Goal: Task Accomplishment & Management: Complete application form

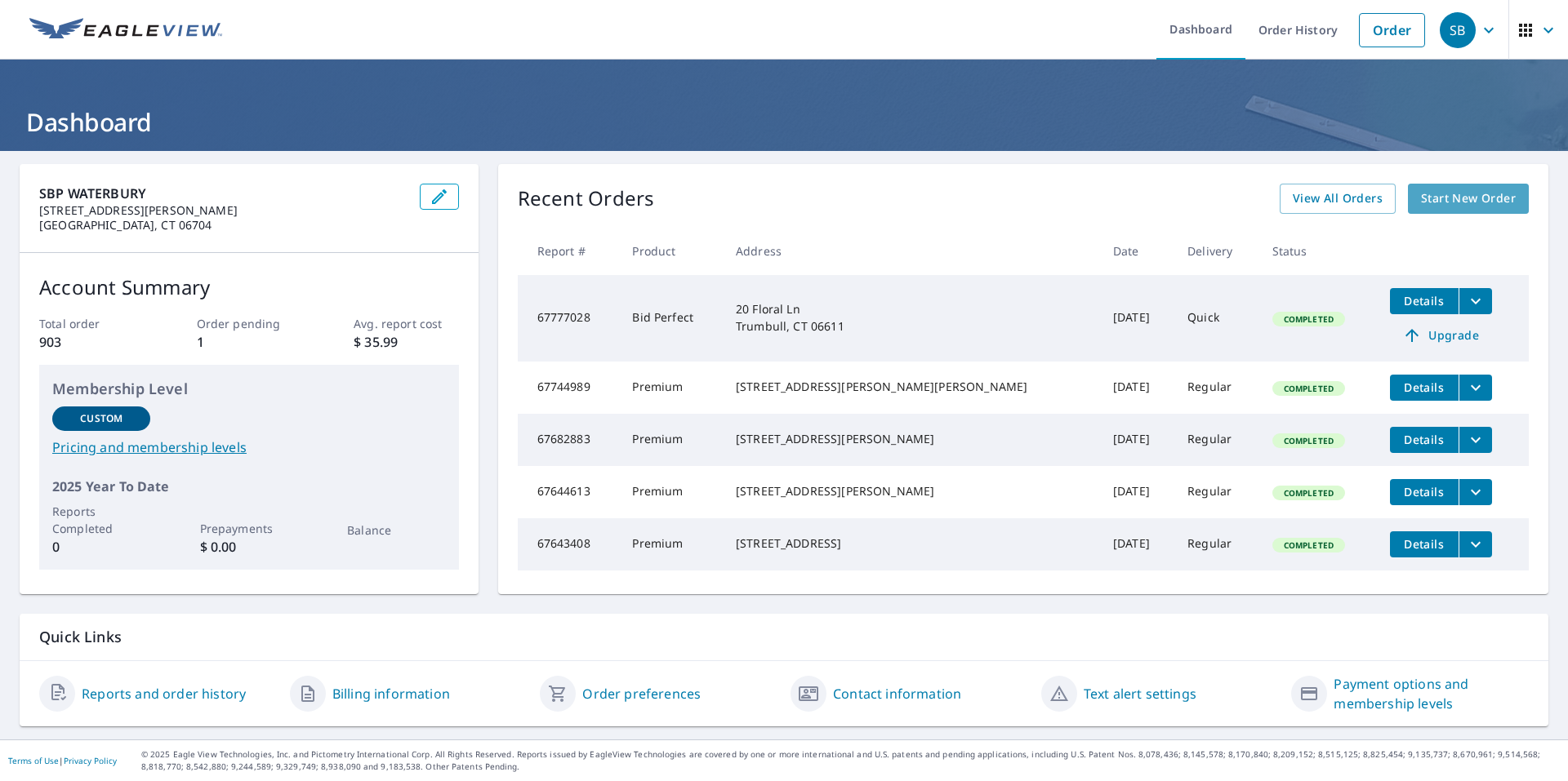
click at [1433, 195] on span "Start New Order" at bounding box center [1468, 199] width 94 height 20
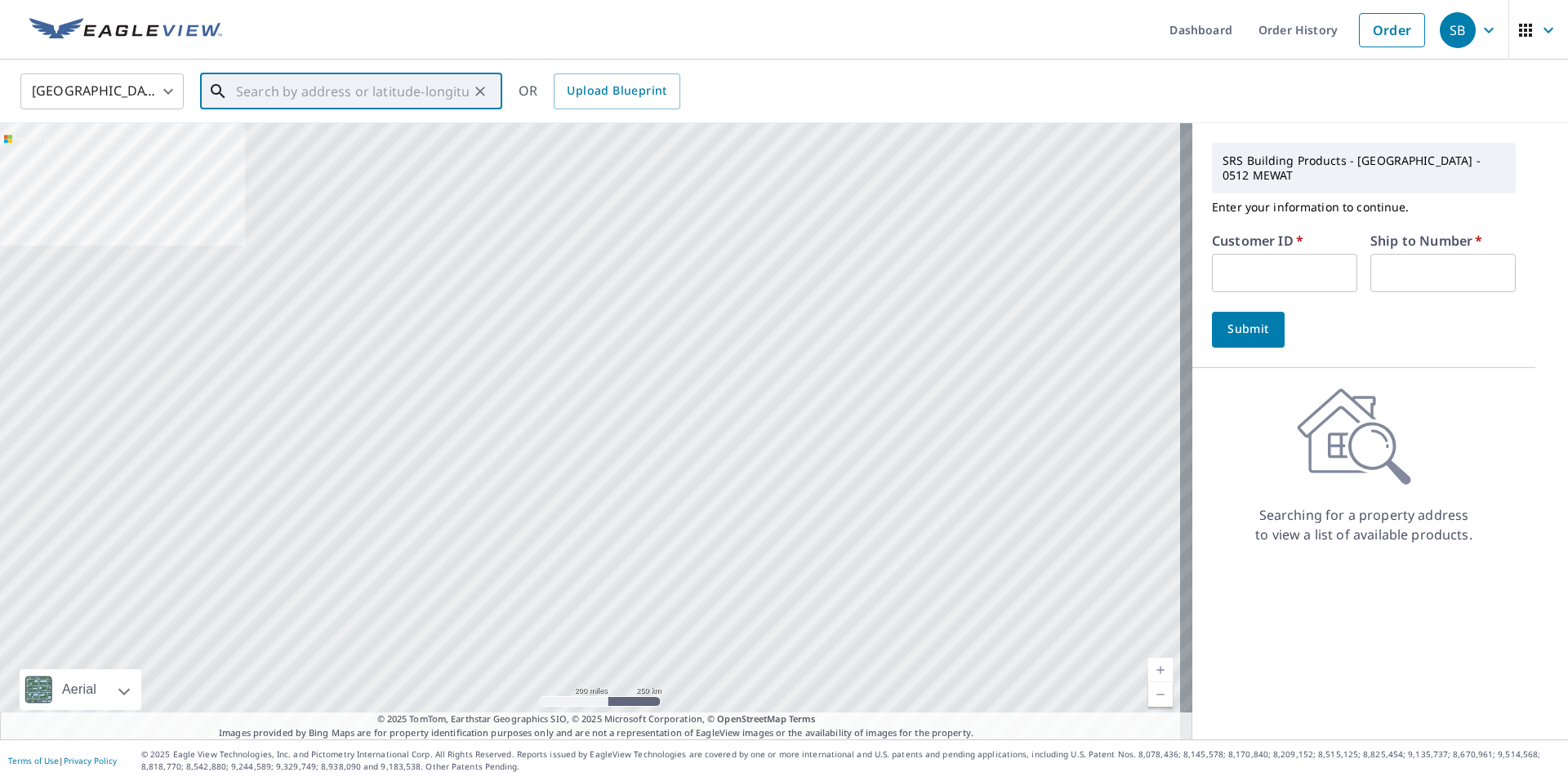
paste input "[STREET_ADDRESS]"
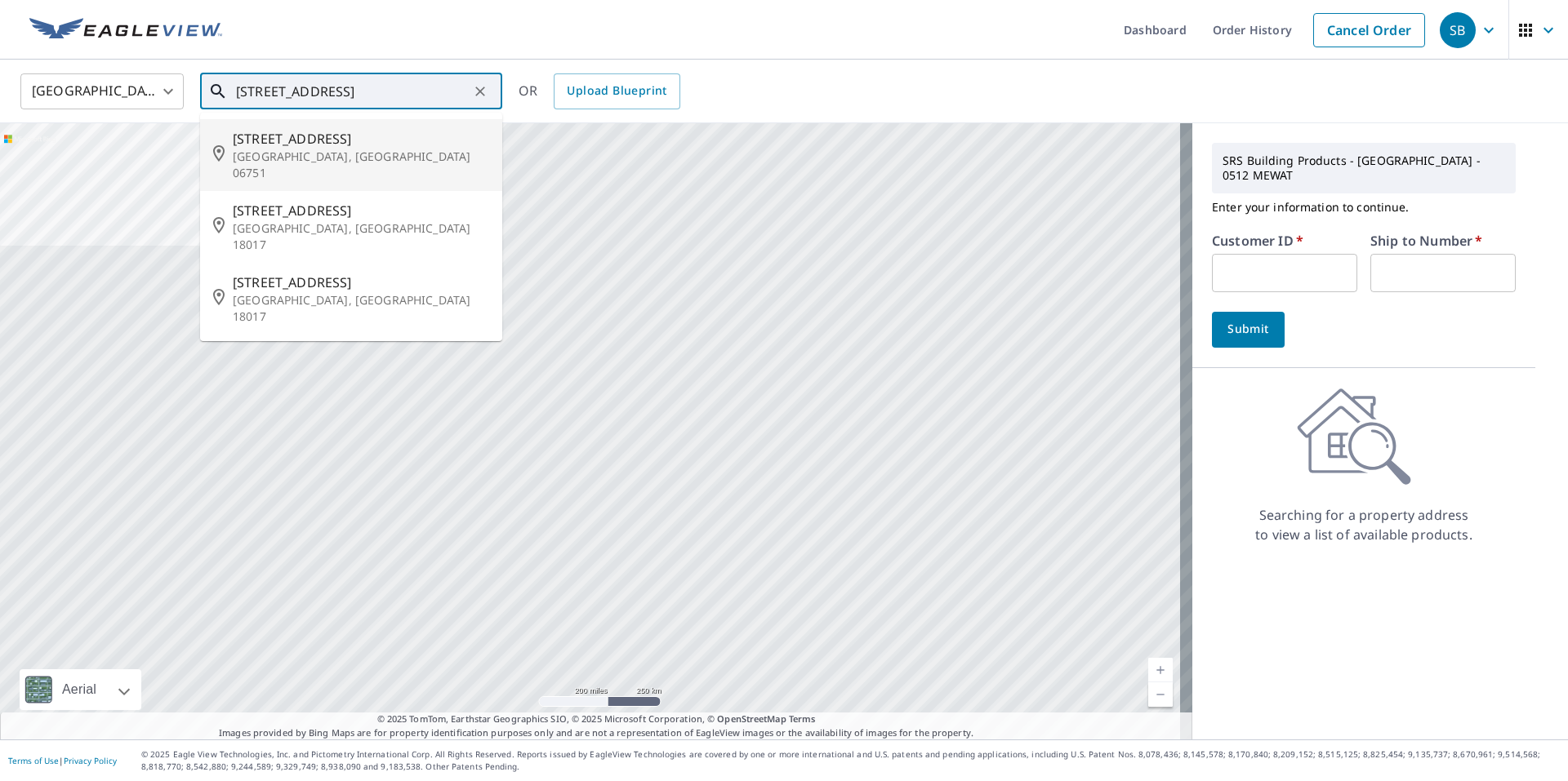
click at [349, 141] on span "[STREET_ADDRESS]" at bounding box center [360, 138] width 257 height 19
type input "[STREET_ADDRESS]"
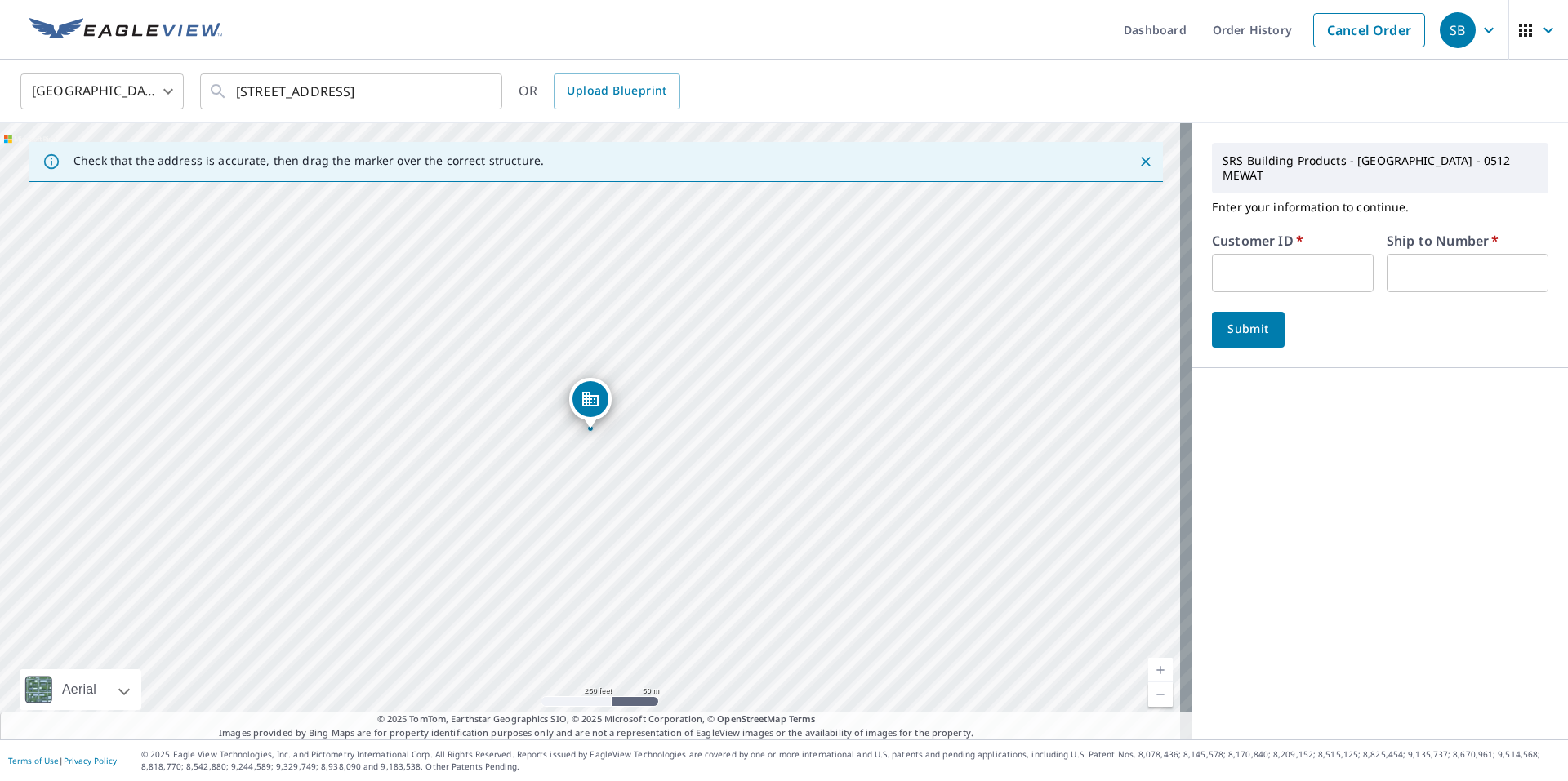
click at [1329, 255] on input "text" at bounding box center [1292, 273] width 161 height 38
paste input "DID512"
type input "DID512"
click at [1437, 259] on input "text" at bounding box center [1467, 273] width 161 height 38
type input "1"
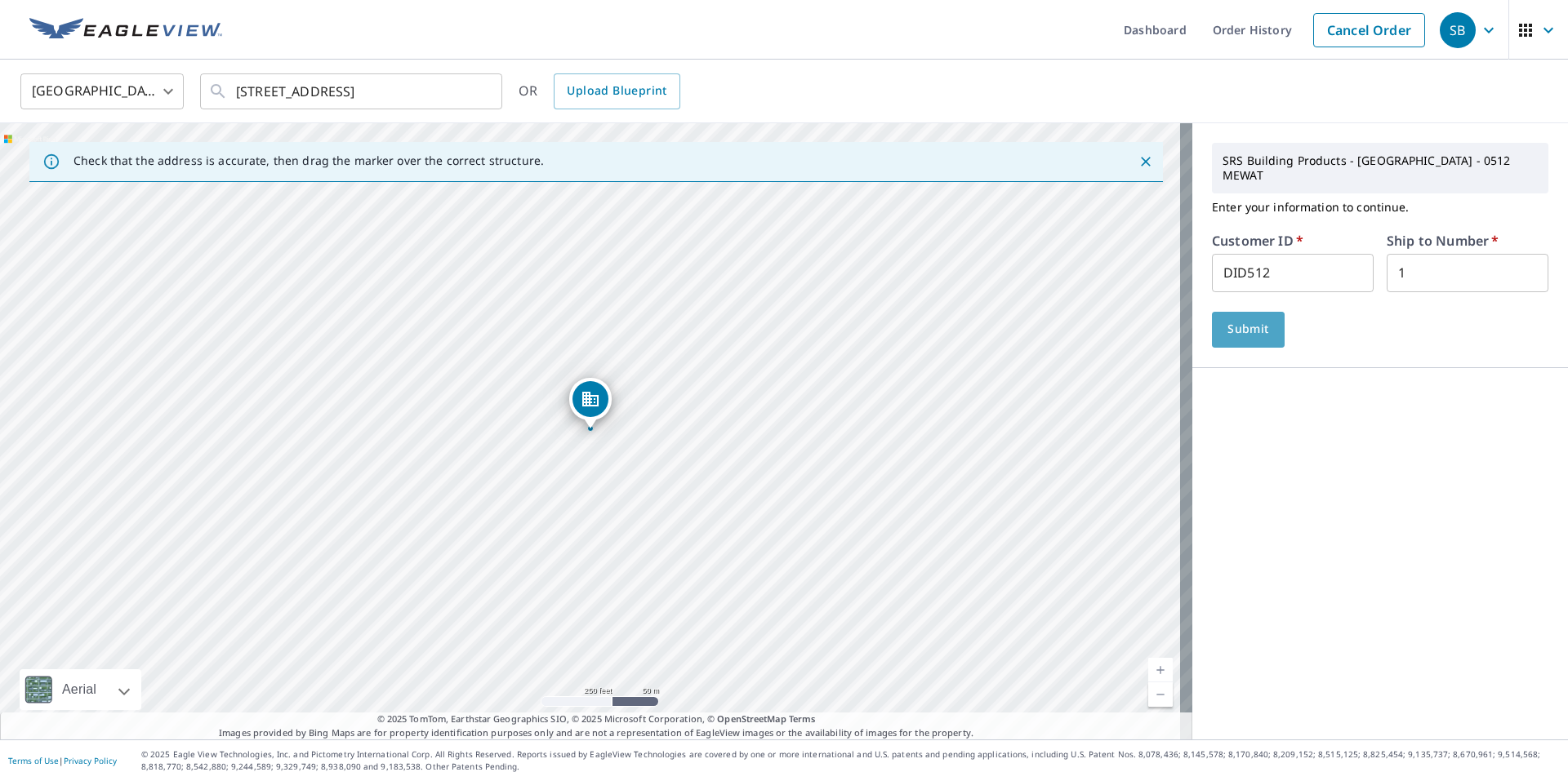
click at [1243, 321] on span "Submit" at bounding box center [1248, 329] width 47 height 20
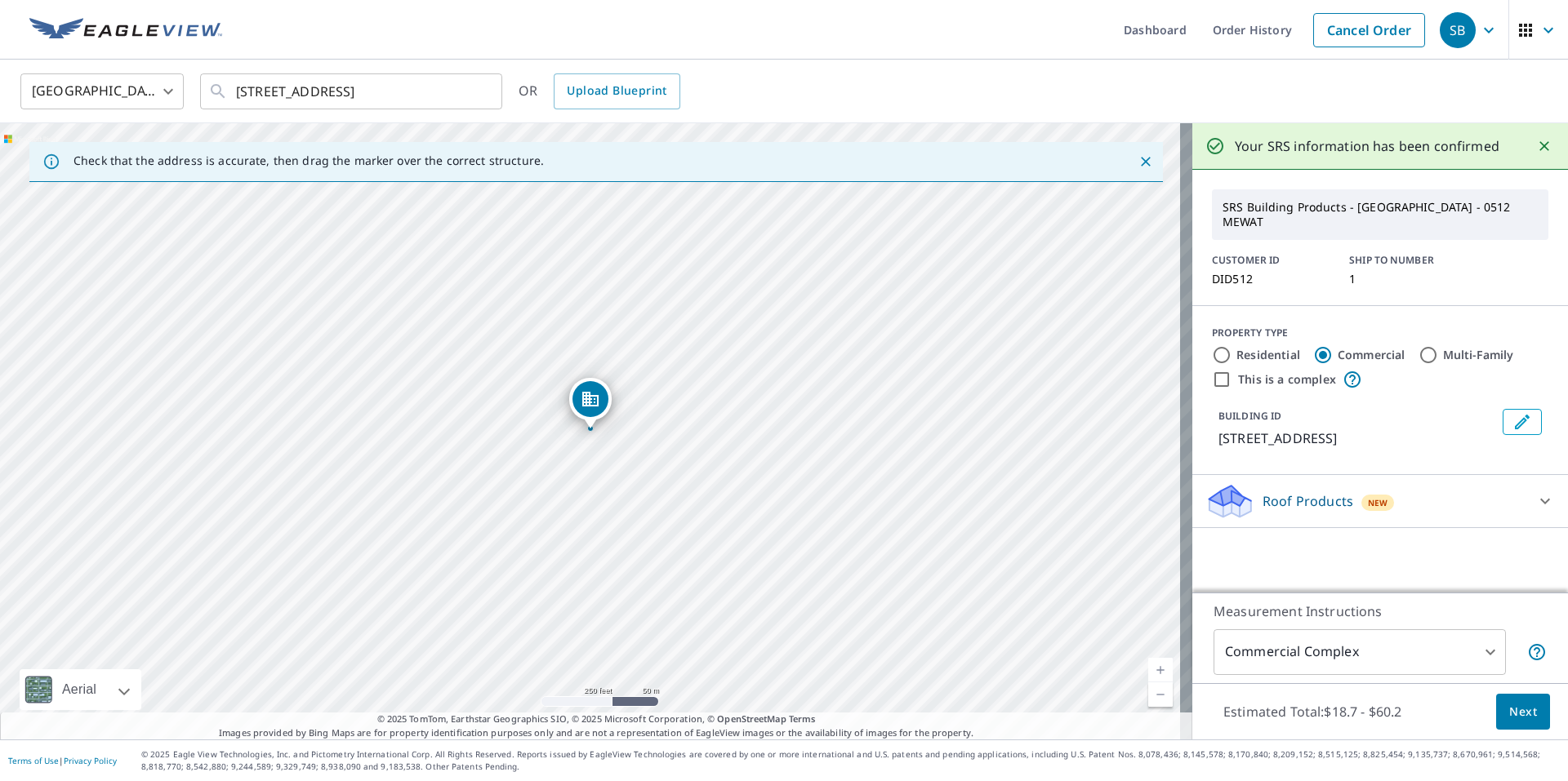
click at [1255, 347] on label "Residential" at bounding box center [1268, 355] width 64 height 17
click at [1231, 345] on input "Residential" at bounding box center [1221, 354] width 19 height 19
radio input "true"
type input "1"
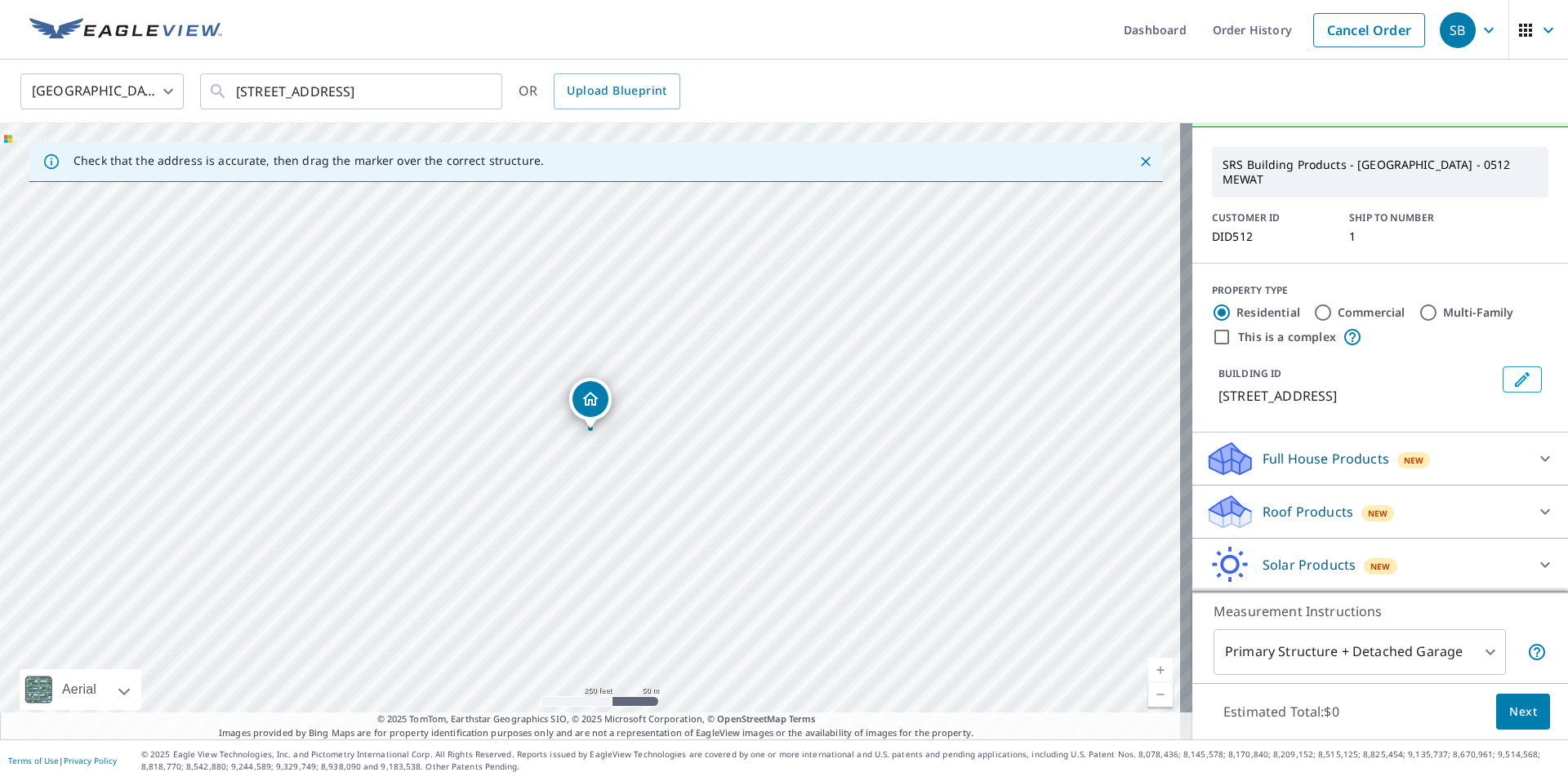
scroll to position [80, 0]
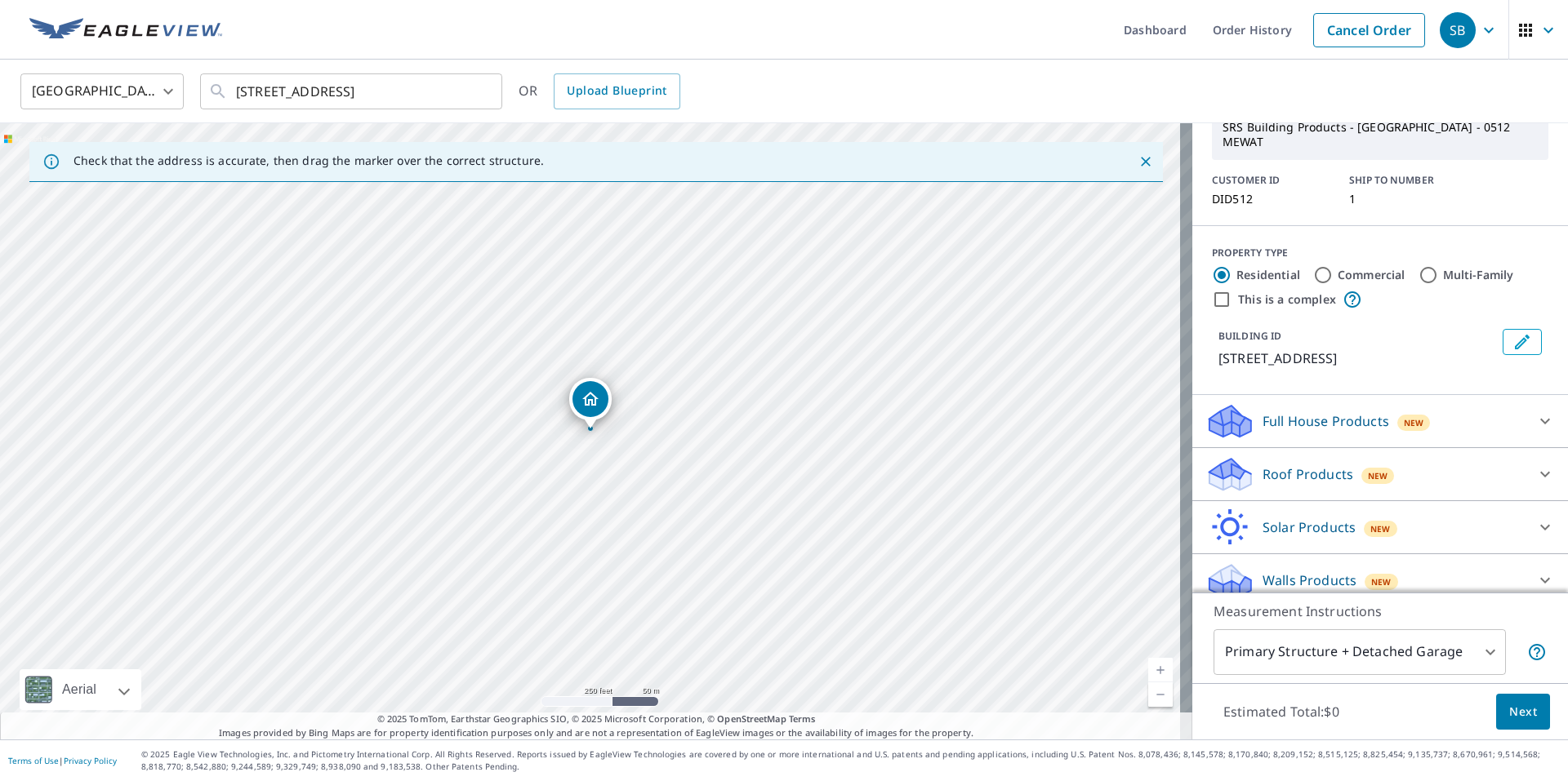
click at [1277, 464] on p "Roof Products" at bounding box center [1307, 474] width 90 height 19
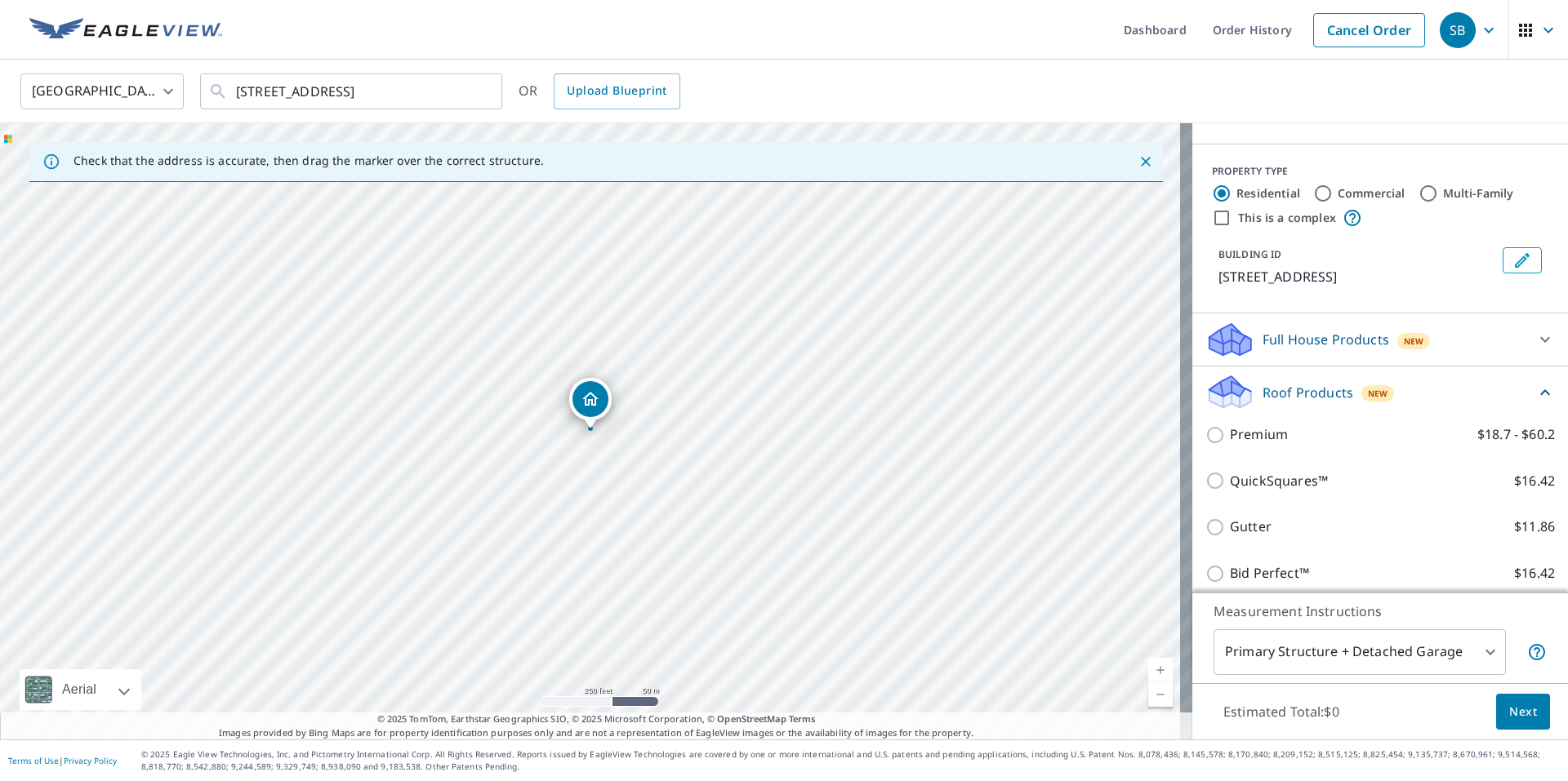
scroll to position [243, 0]
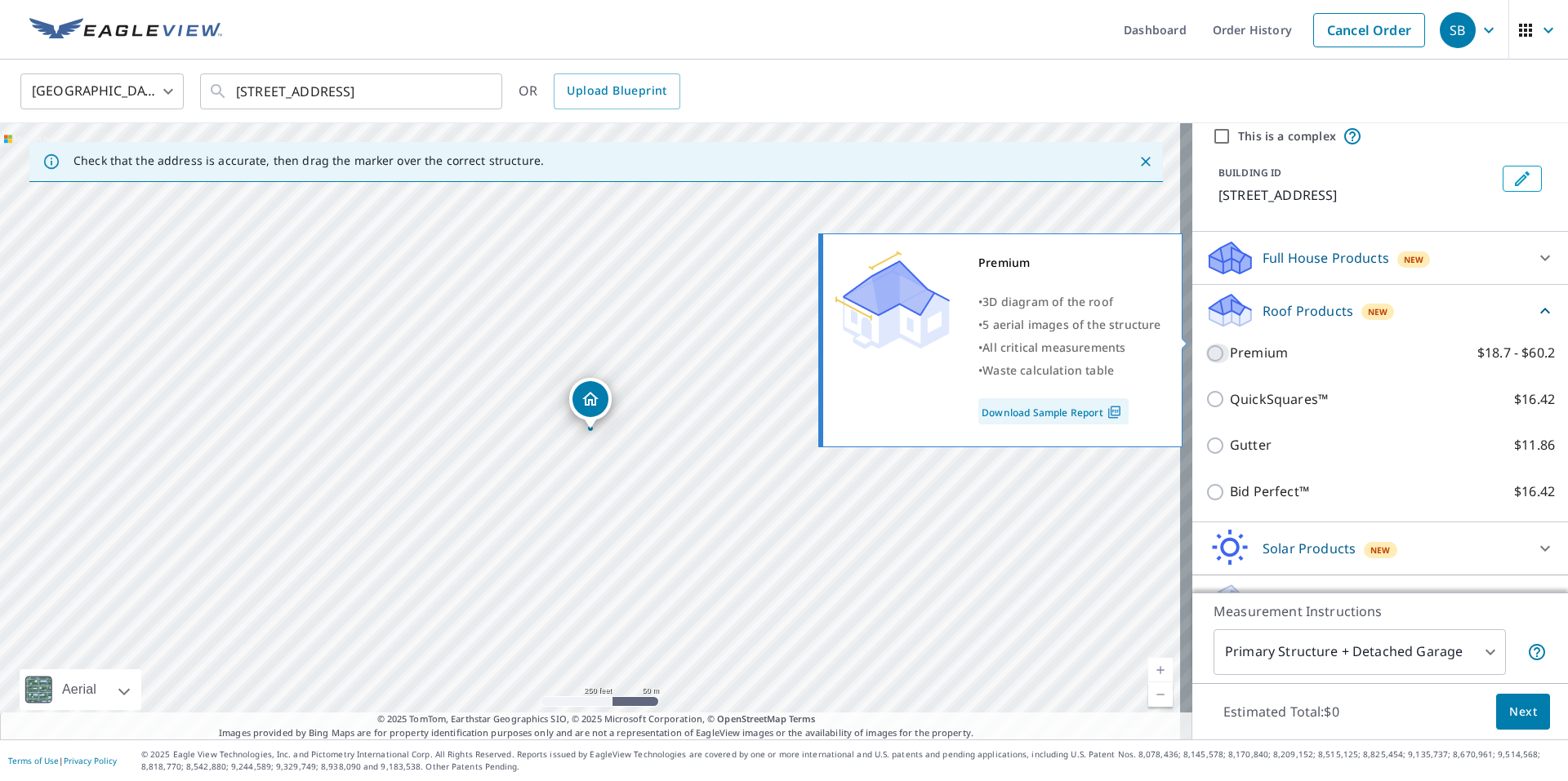
click at [1209, 343] on input "Premium $18.7 - $60.2" at bounding box center [1217, 352] width 24 height 19
checkbox input "true"
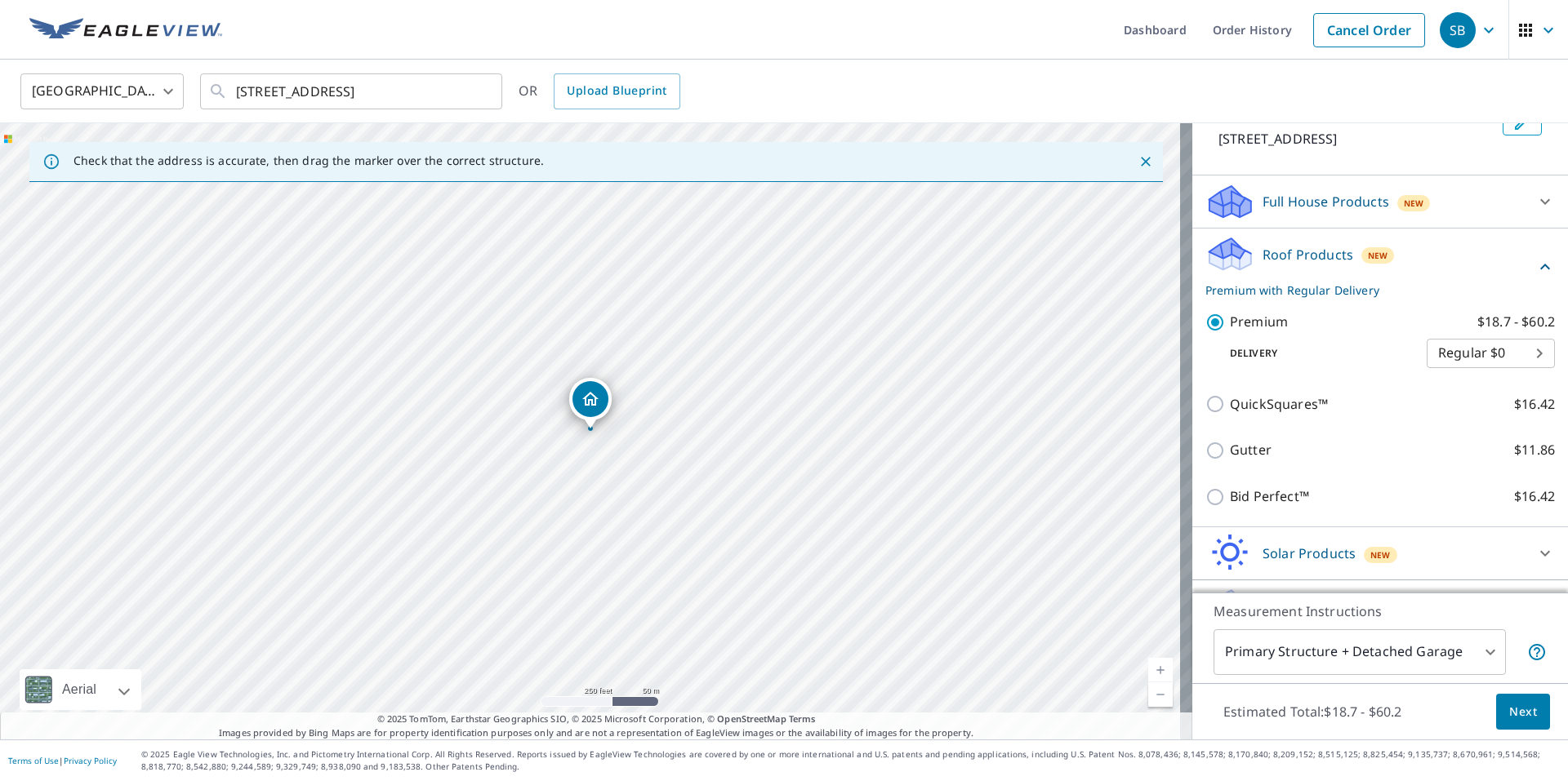
scroll to position [326, 0]
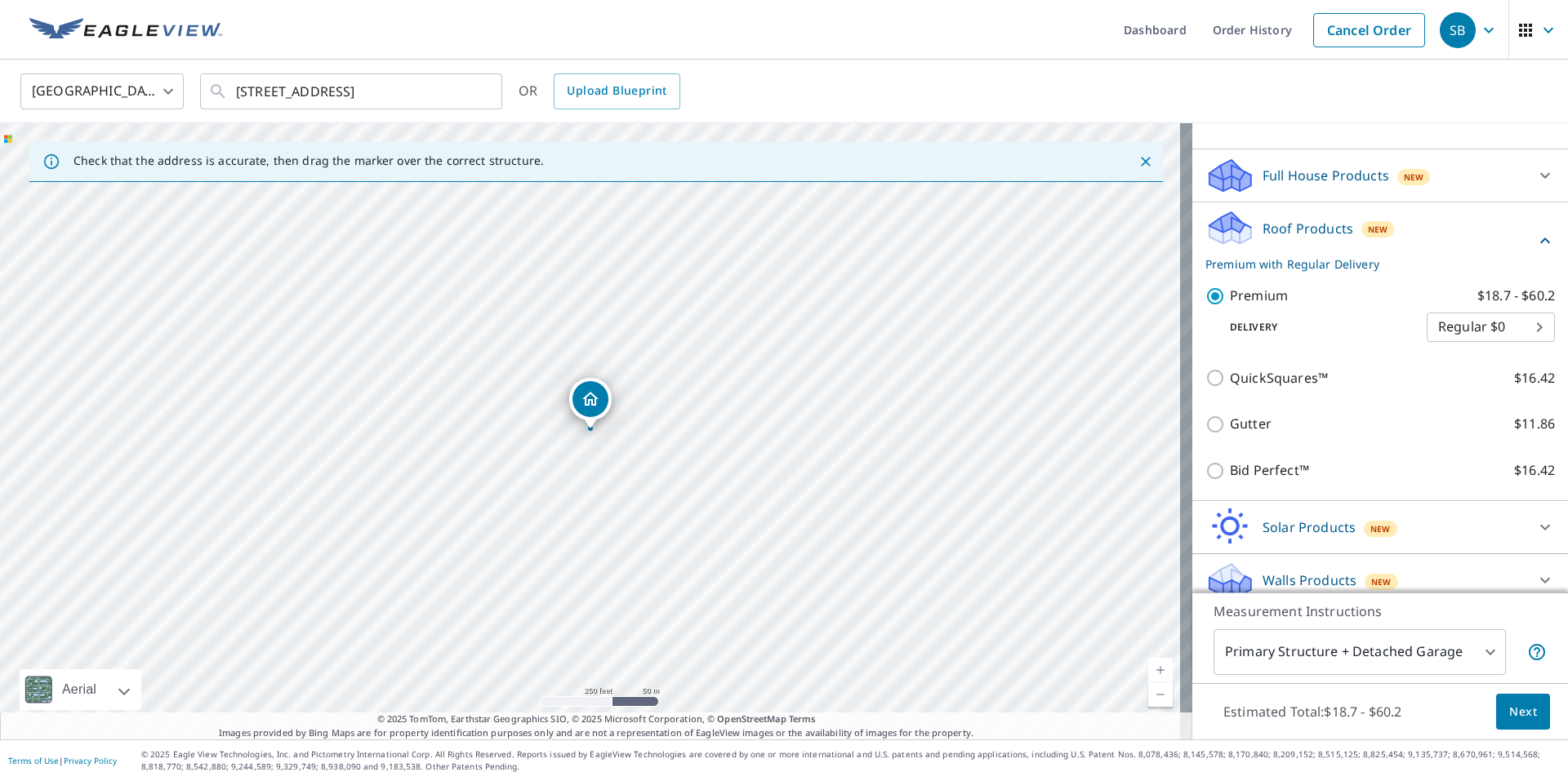
click at [1509, 713] on span "Next" at bounding box center [1522, 712] width 28 height 20
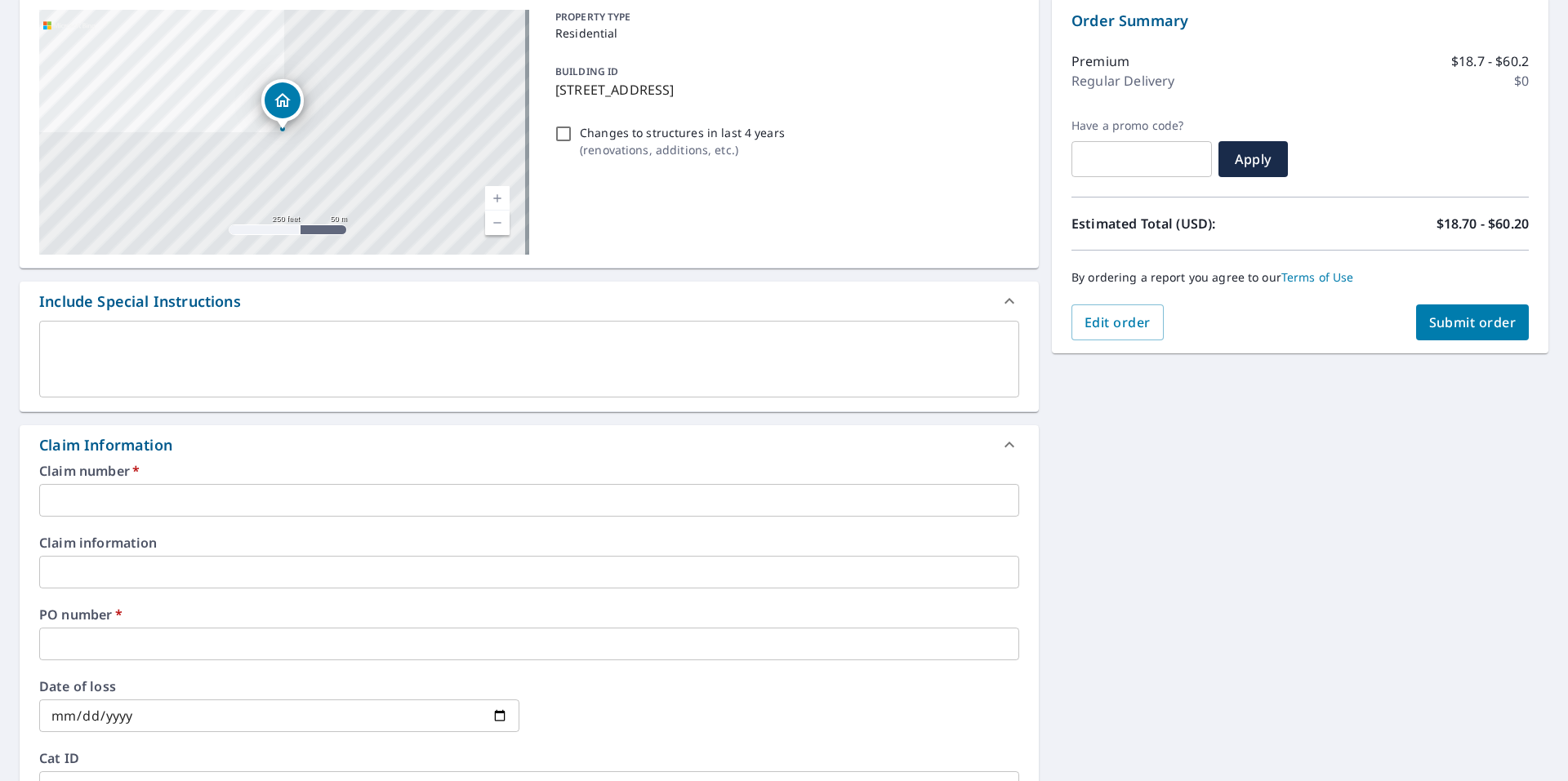
scroll to position [163, 0]
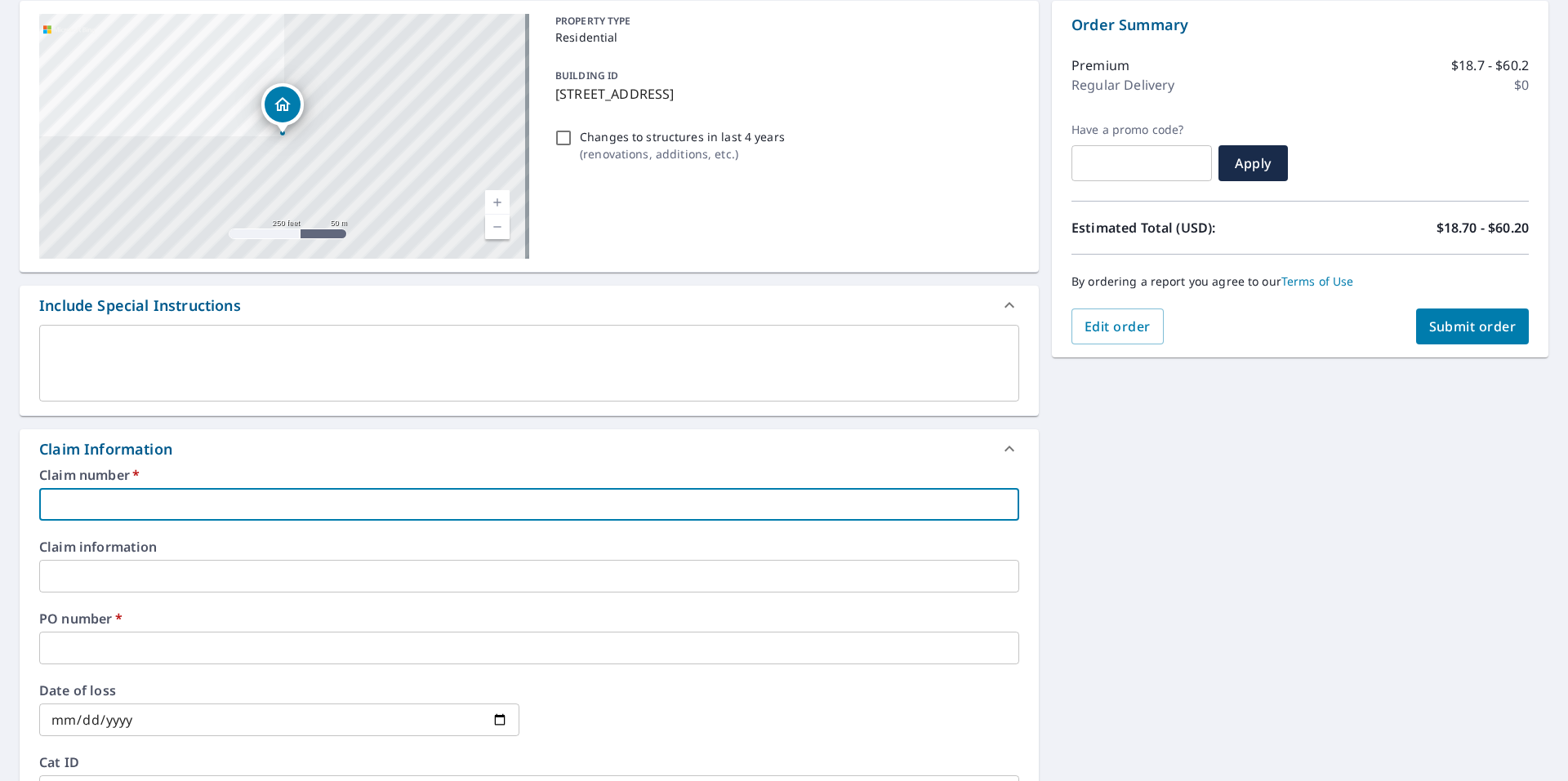
click at [130, 510] on input "text" at bounding box center [529, 504] width 980 height 33
paste input "DID512"
type input "DID512"
checkbox input "true"
drag, startPoint x: 128, startPoint y: 510, endPoint x: -119, endPoint y: 499, distance: 247.2
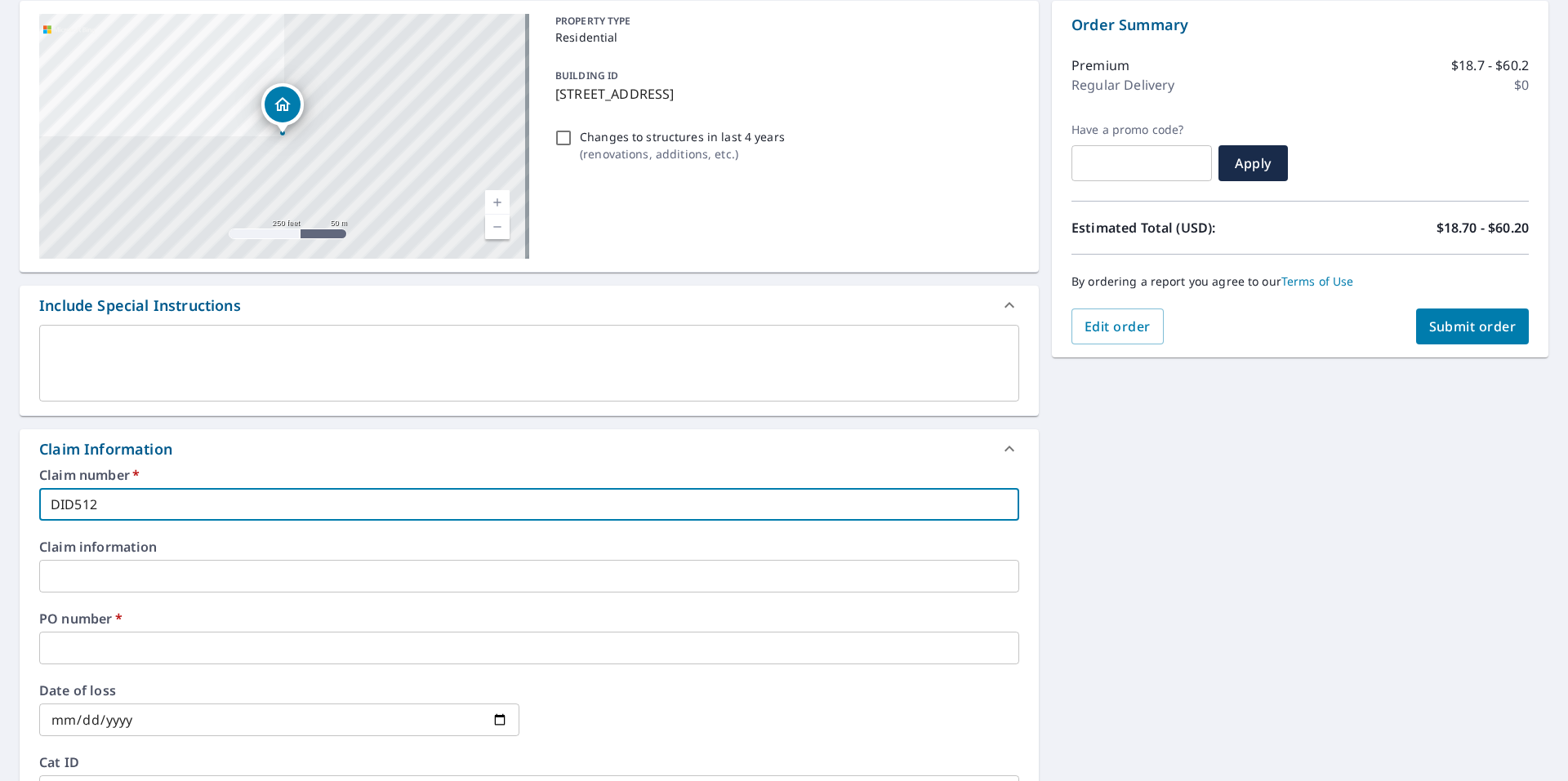
click at [0, 499] on html "SB SB Dashboard Order History Cancel Order SB Dashboard / Finalize Order Finali…" at bounding box center [784, 390] width 1568 height 781
checkbox input "true"
type input "3"
checkbox input "true"
type input "35"
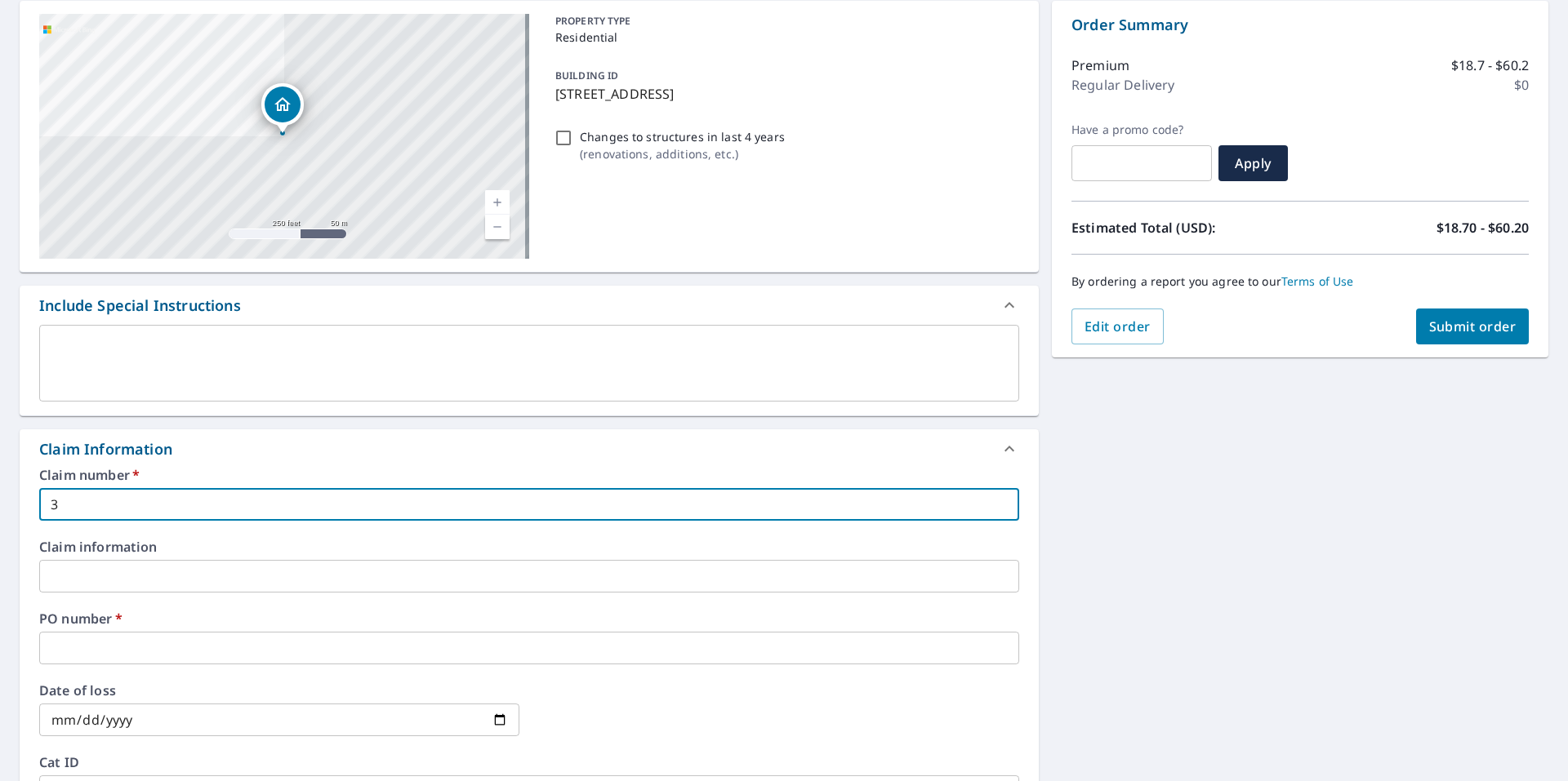
checkbox input "true"
type input "35"
checkbox input "true"
type input "35 #"
checkbox input "true"
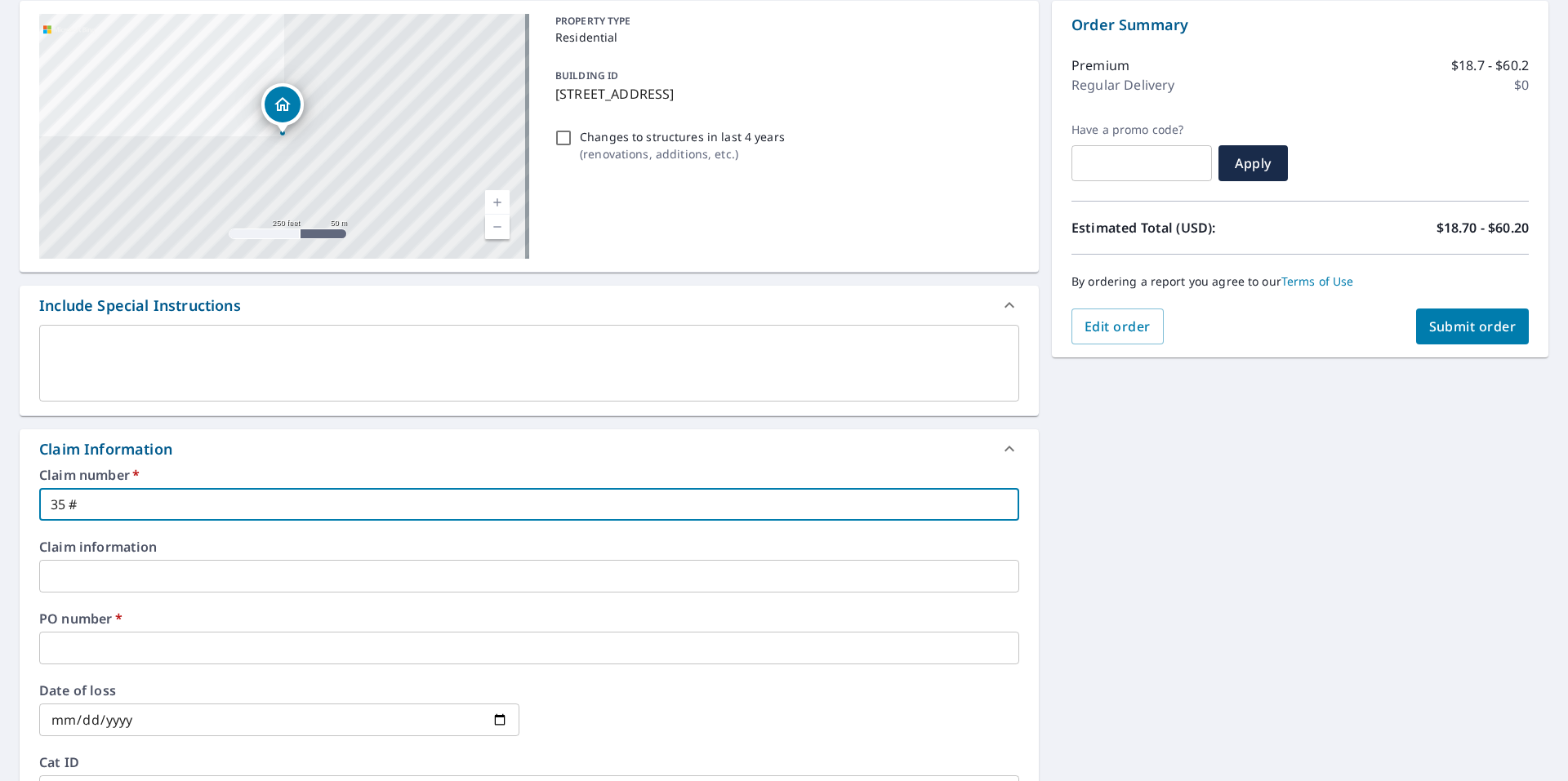
type input "35"
checkbox input "true"
type input "35 E"
checkbox input "true"
type input "35 E"
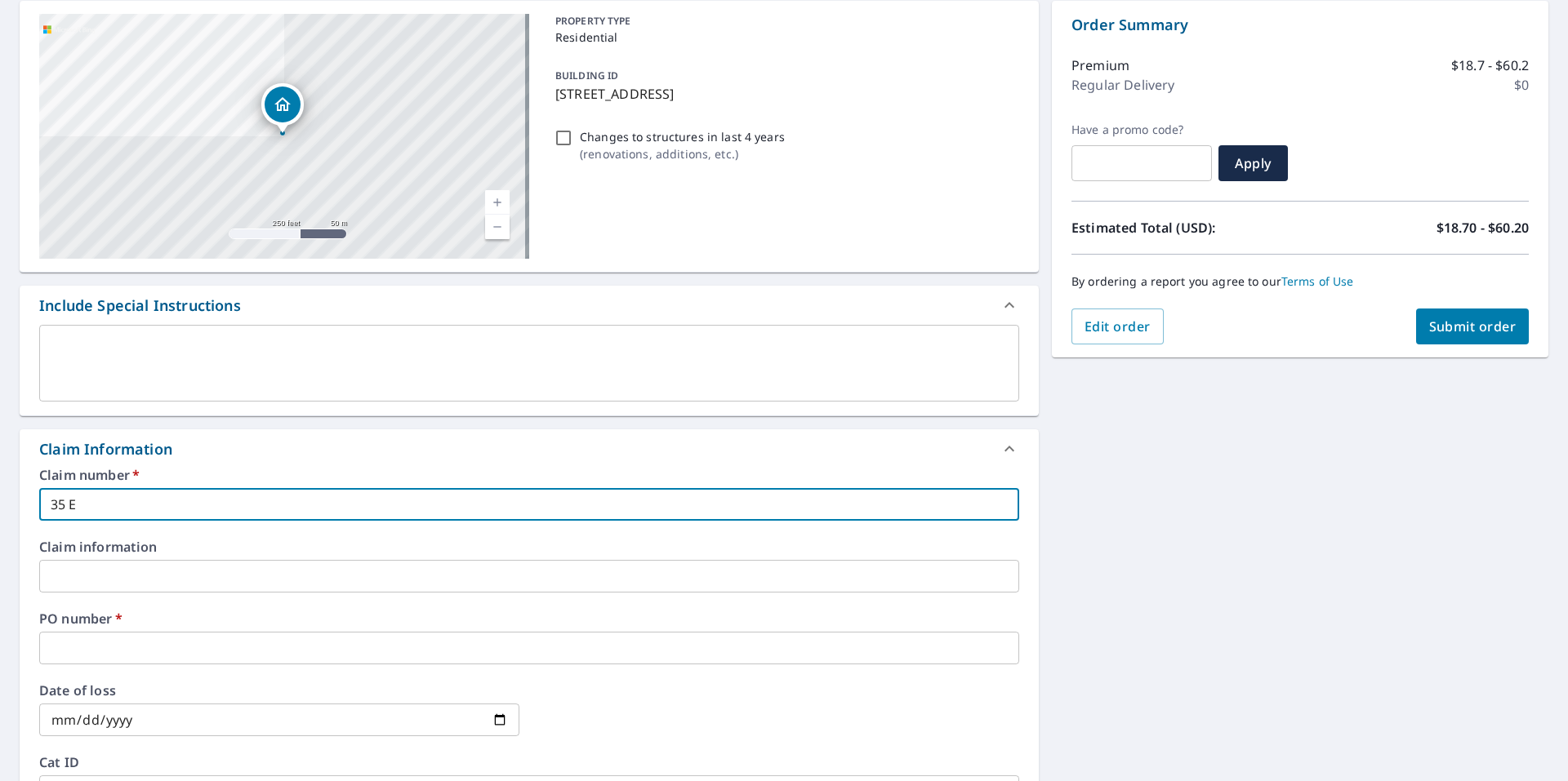
checkbox input "true"
type input "35 E"
checkbox input "true"
type input "35 Ea"
checkbox input "true"
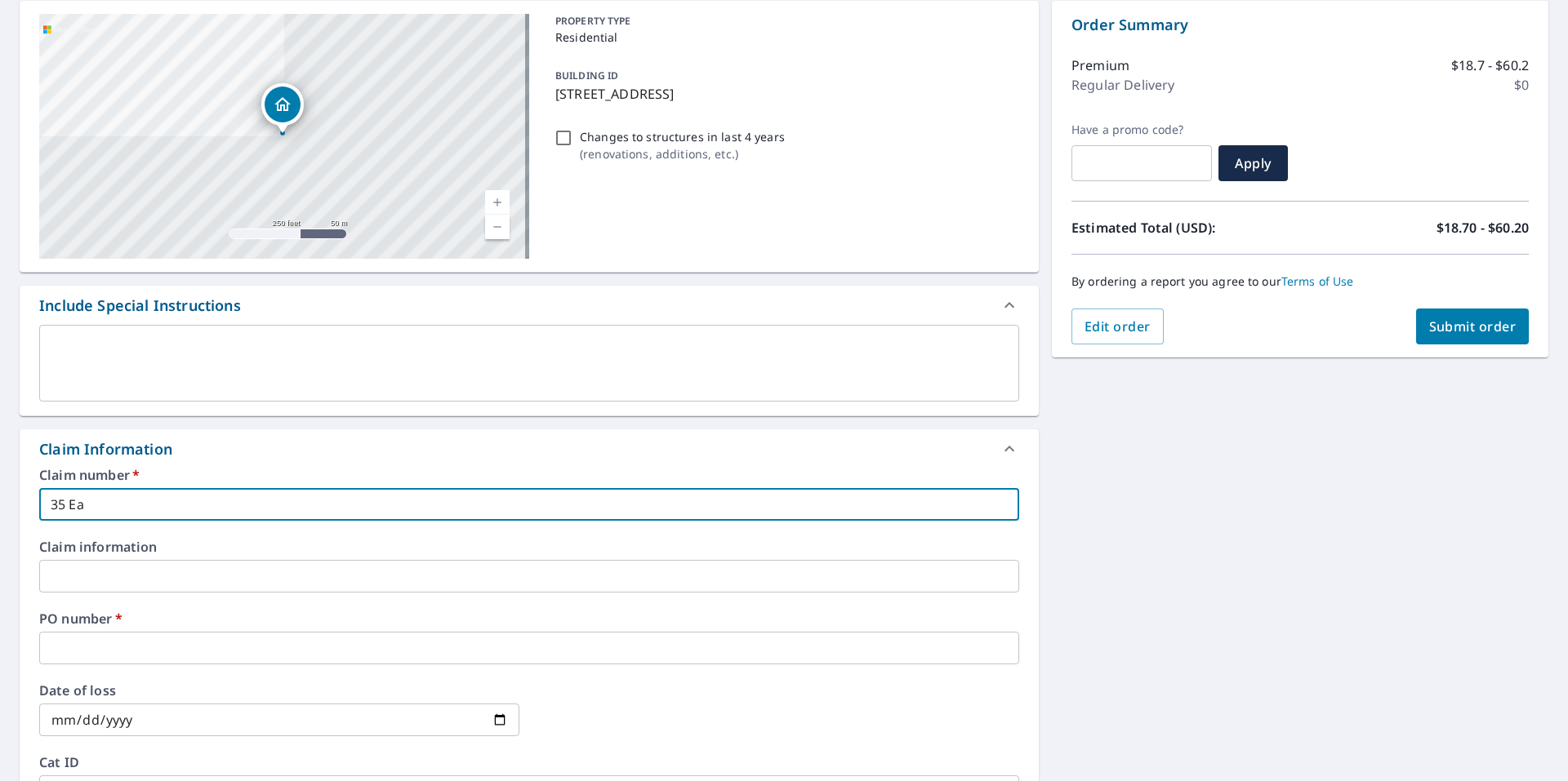
type input "35 Eas"
checkbox input "true"
type input "35 East"
checkbox input "true"
type input "35 East"
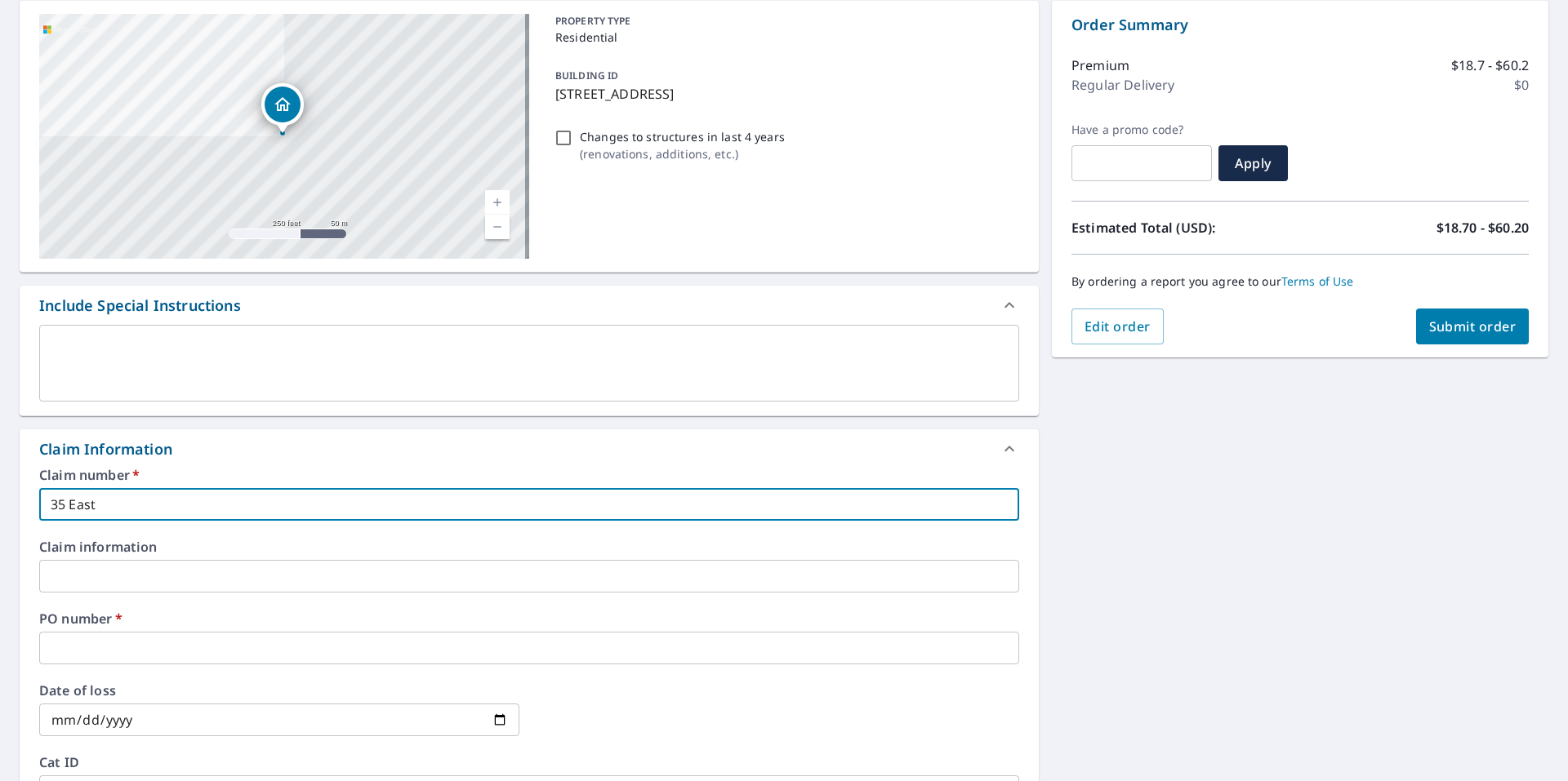
checkbox input "true"
type input "35 East S"
checkbox input "true"
type input "[STREET_ADDRESS]"
checkbox input "true"
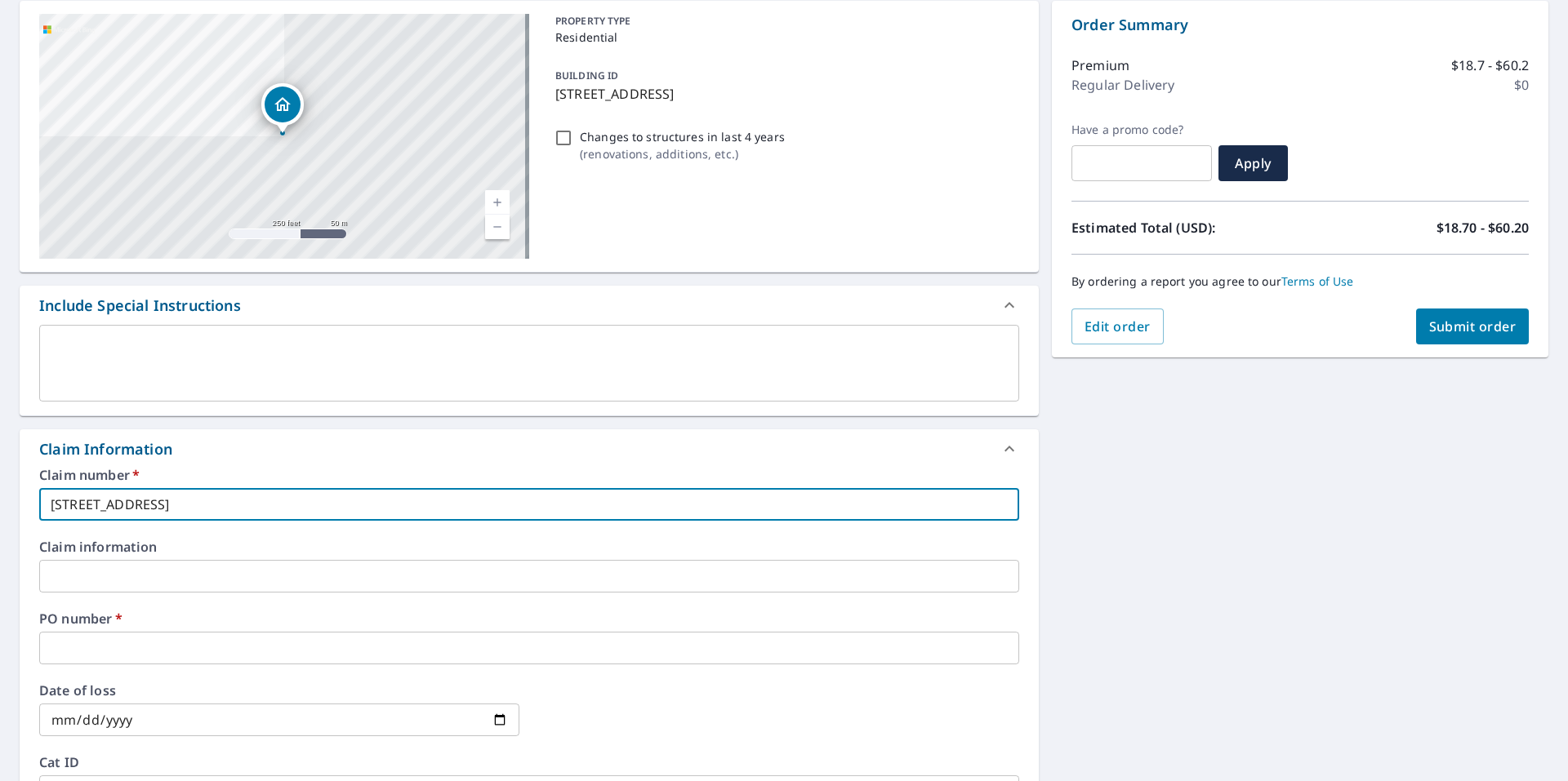
type input "[STREET_ADDRESS]"
checkbox input "true"
type input "[STREET_ADDRESS]"
checkbox input "true"
type input "[STREET_ADDRESS]"
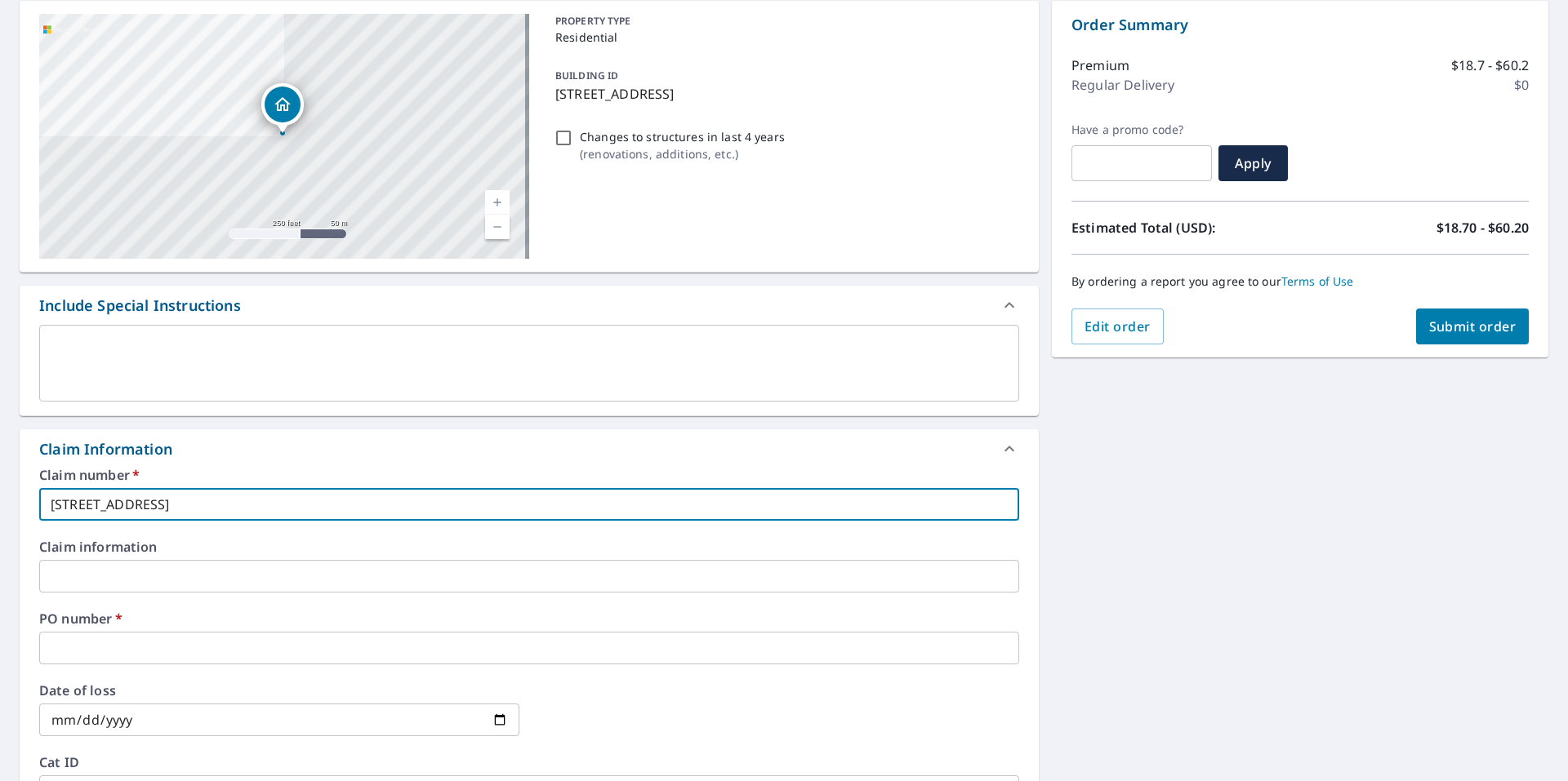
checkbox input "true"
type input "[STREET_ADDRESS]"
checkbox input "true"
type input "[STREET_ADDRESS]"
checkbox input "true"
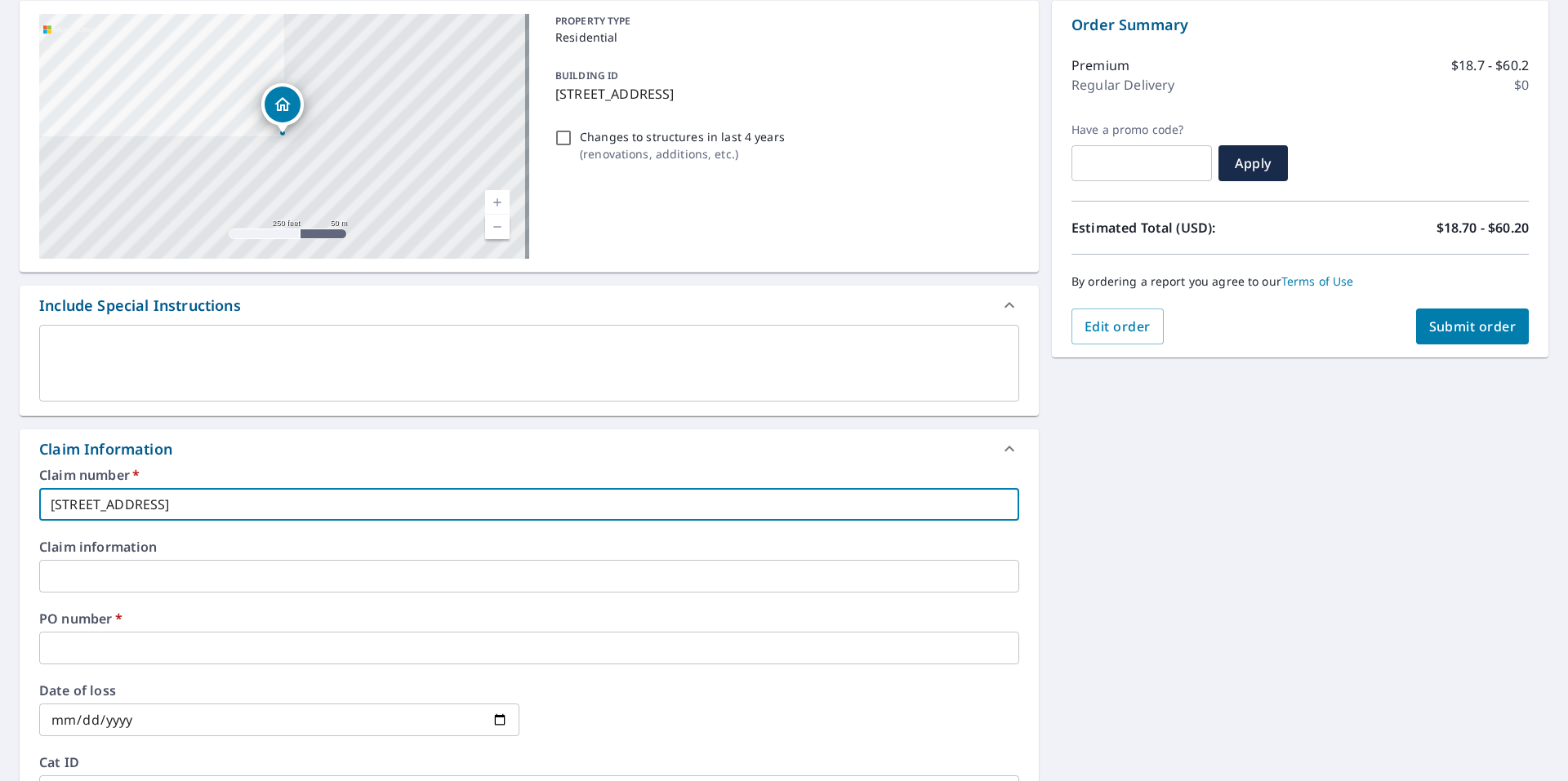
type input "[STREET_ADDRESS]"
checkbox input "true"
type input "[STREET_ADDRESS][PERSON_NAME]"
checkbox input "true"
type input "[STREET_ADDRESS]"
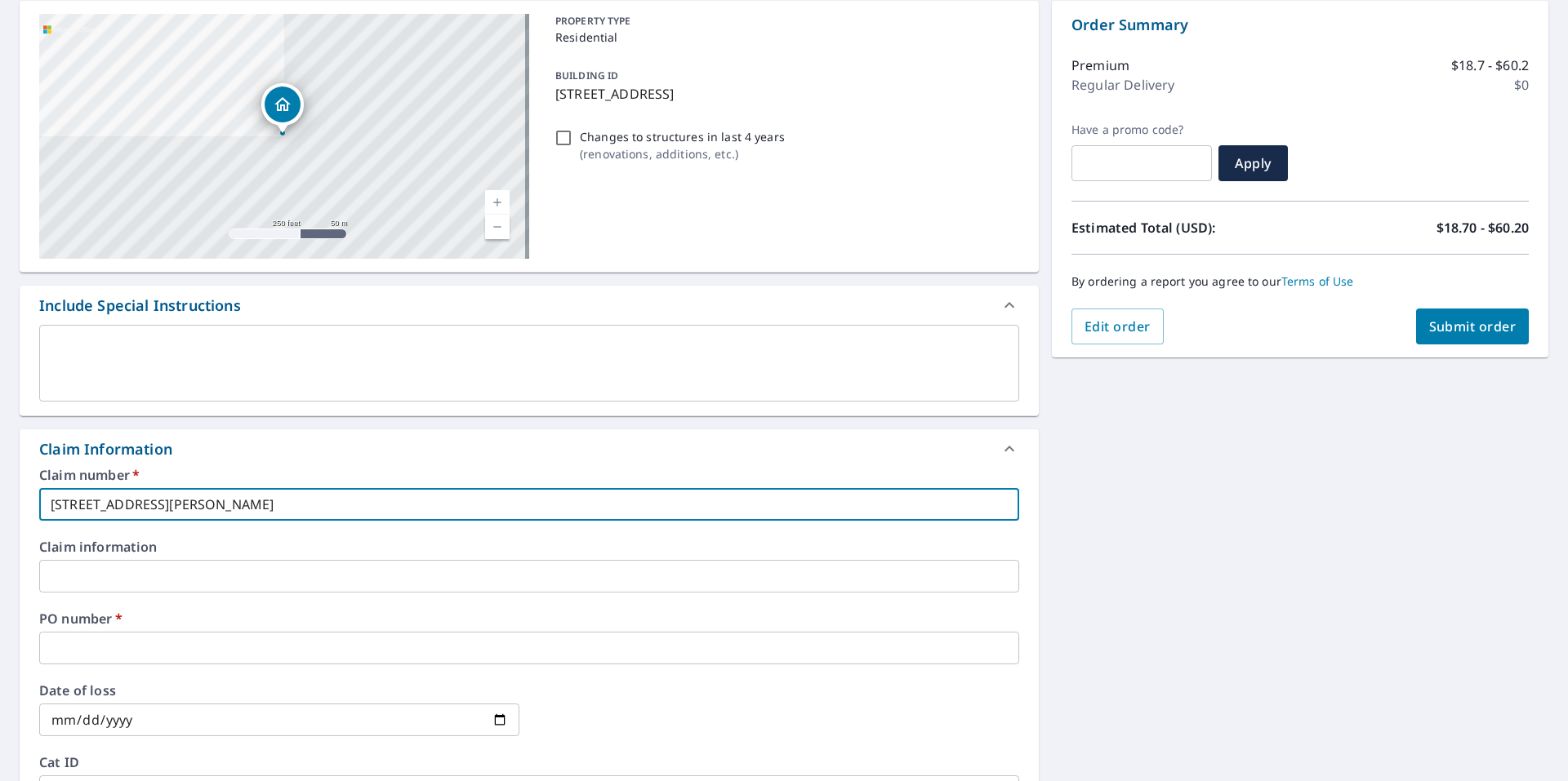
checkbox input "true"
type input "[STREET_ADDRESS][PERSON_NAME]"
checkbox input "true"
type input "[STREET_ADDRESS][PERSON_NAME]"
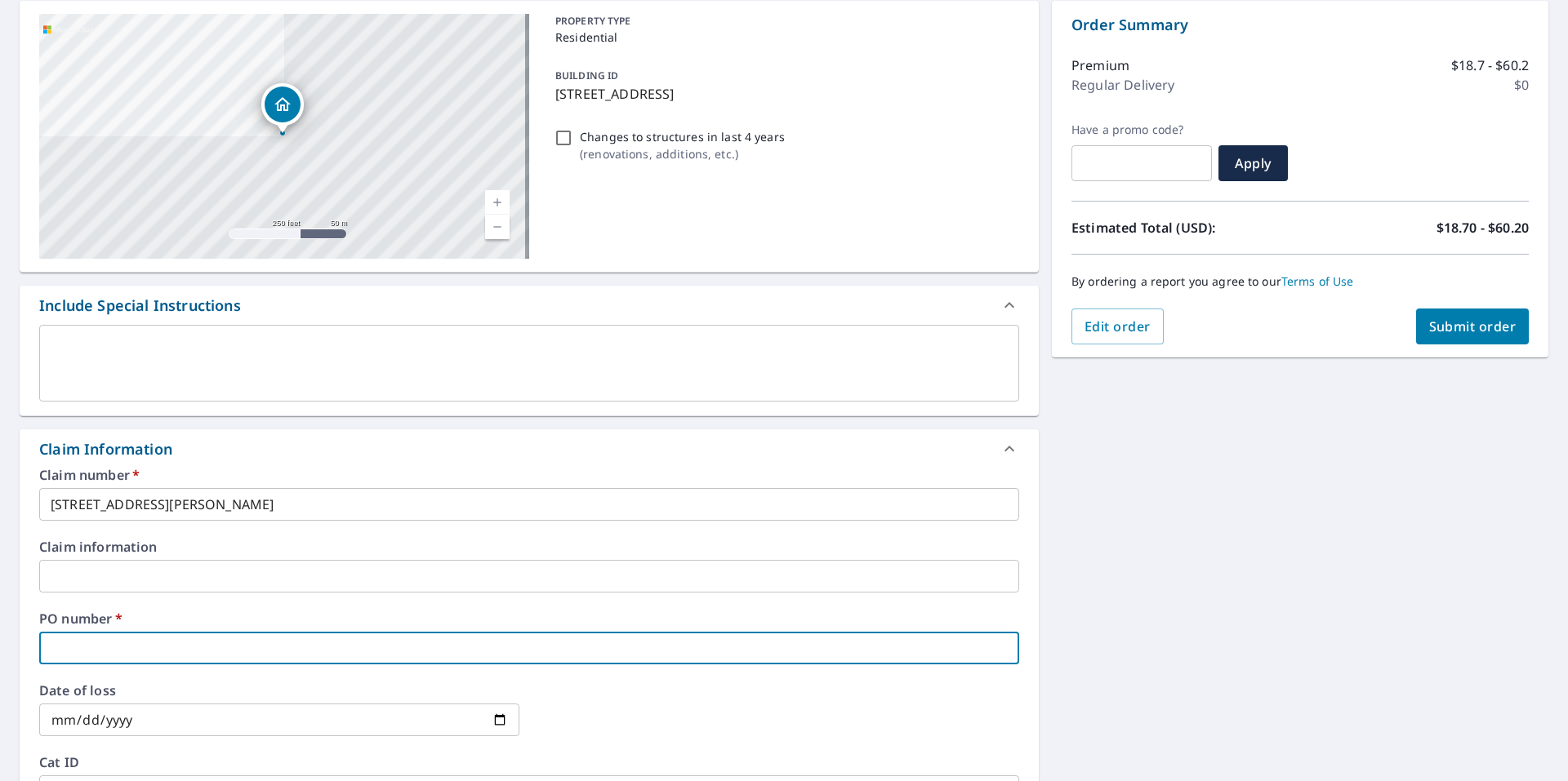
type input "3"
checkbox input "true"
type input "35"
checkbox input "true"
type input "35"
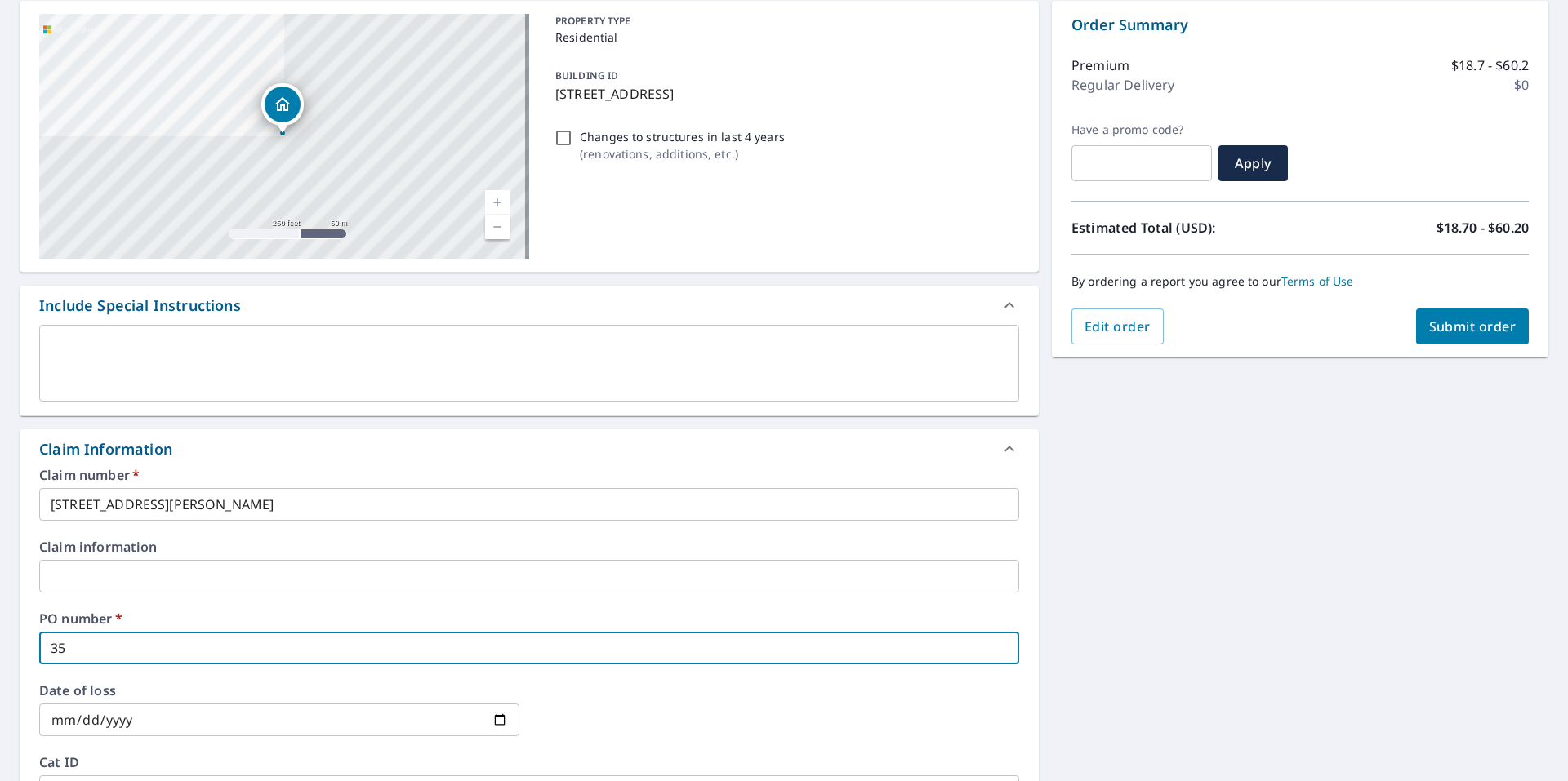
checkbox input "true"
type input "35 E"
checkbox input "true"
type input "35 Ea"
checkbox input "true"
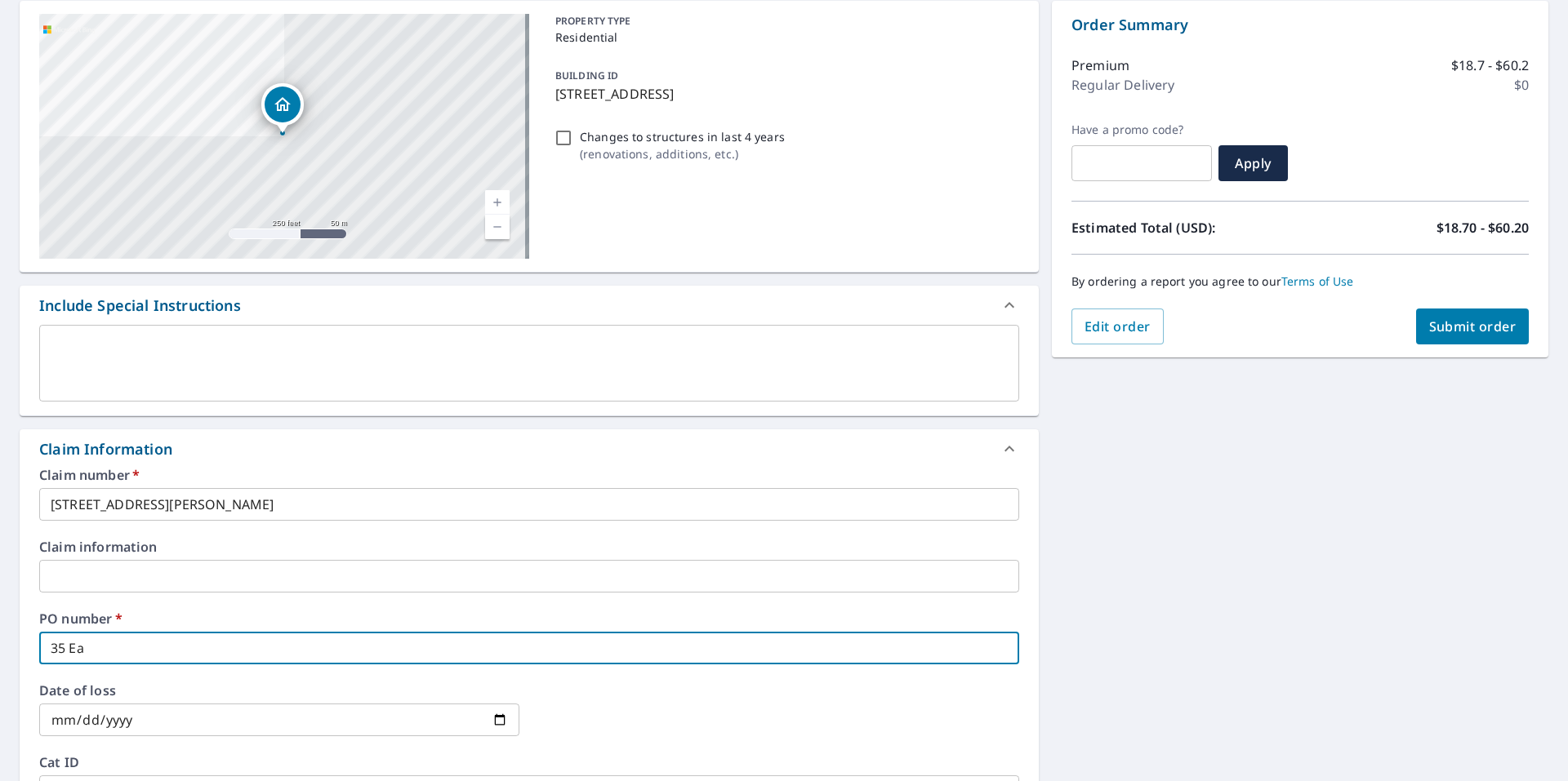
type input "35 Eas"
checkbox input "true"
type input "35 East"
checkbox input "true"
type input "35 East"
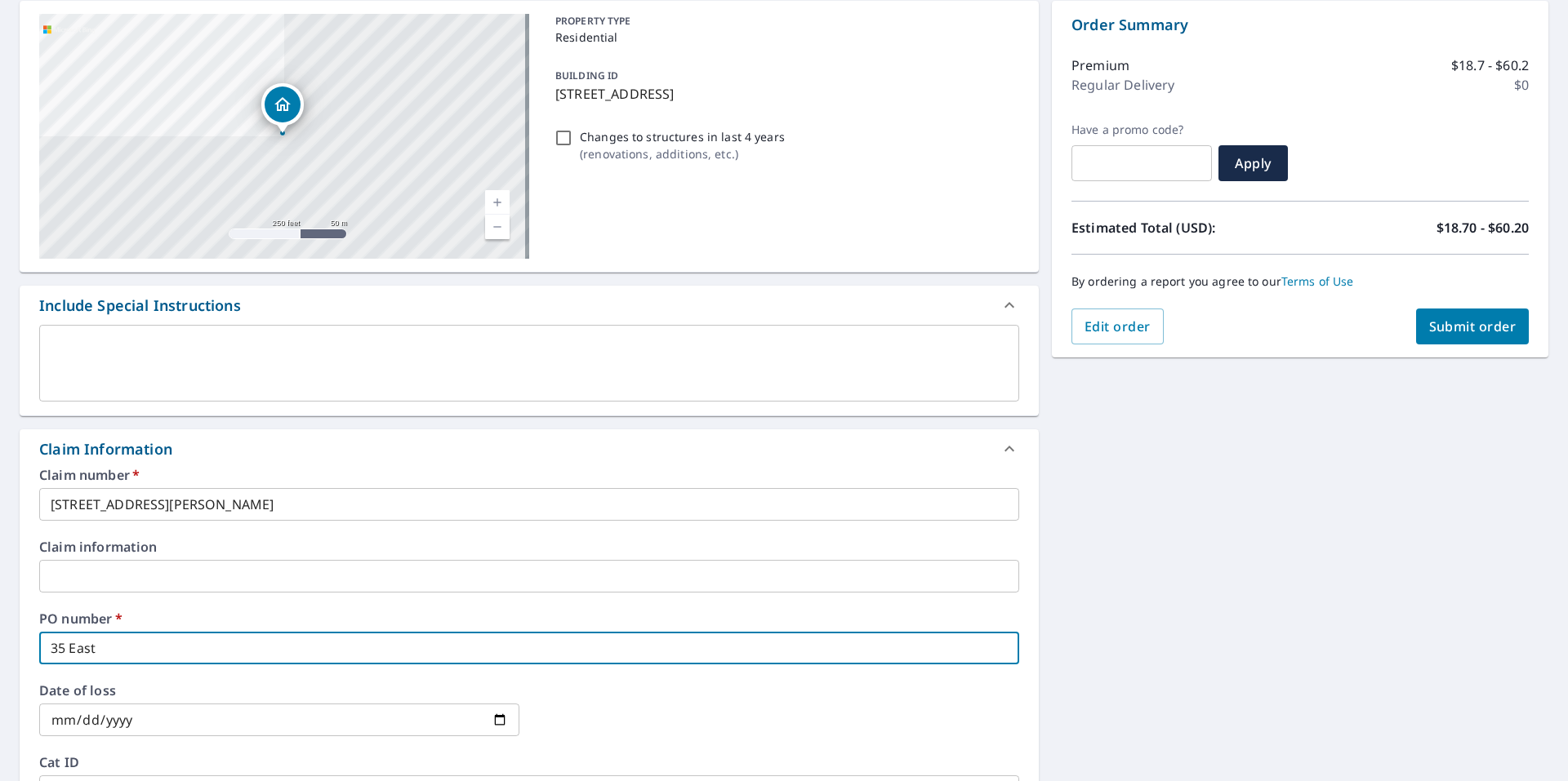
checkbox input "true"
type input "35 East S"
checkbox input "true"
type input "[STREET_ADDRESS]"
checkbox input "true"
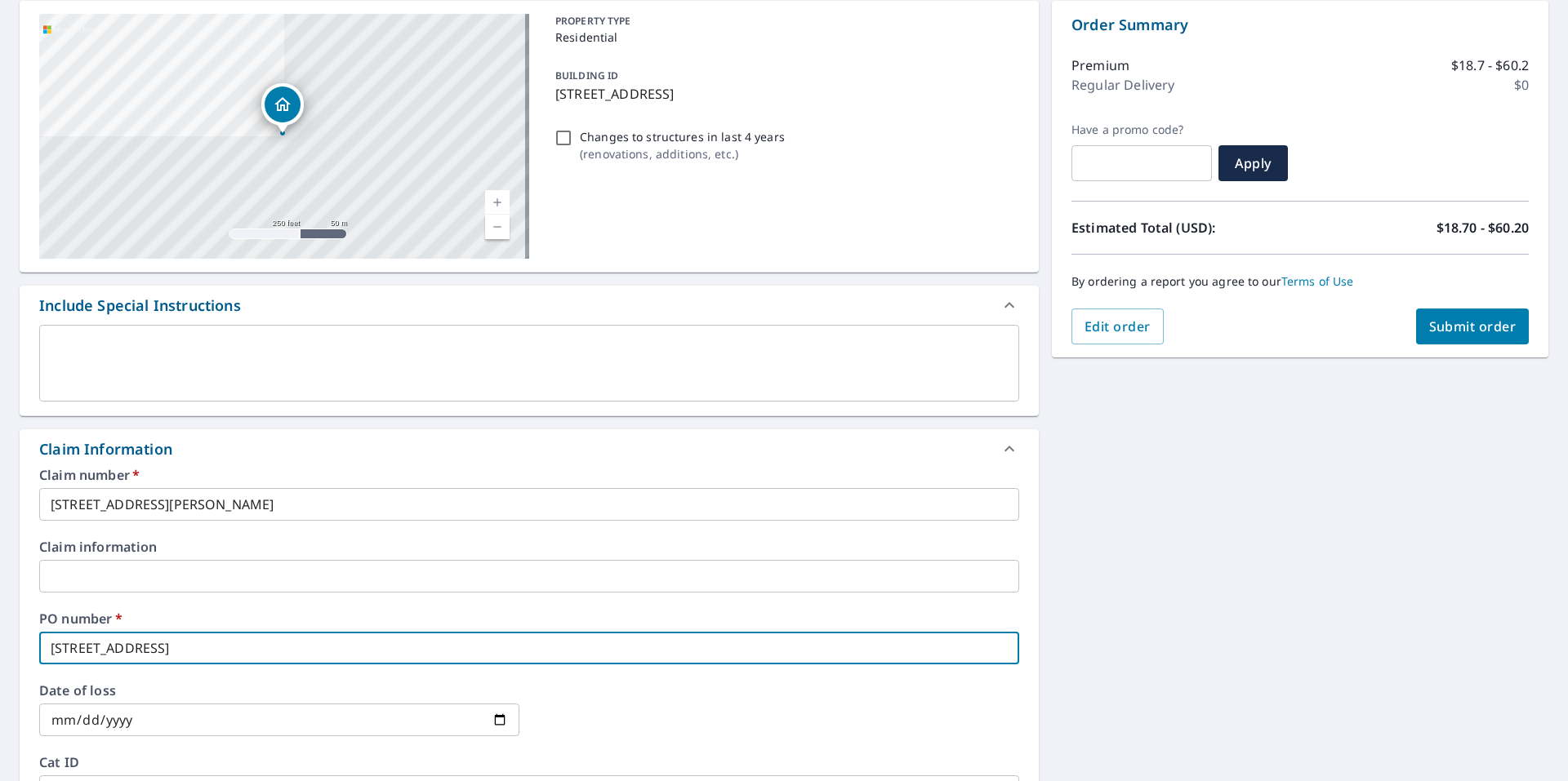
type input "[STREET_ADDRESS]"
checkbox input "true"
type input "[STREET_ADDRESS]"
checkbox input "true"
type input "[STREET_ADDRESS]"
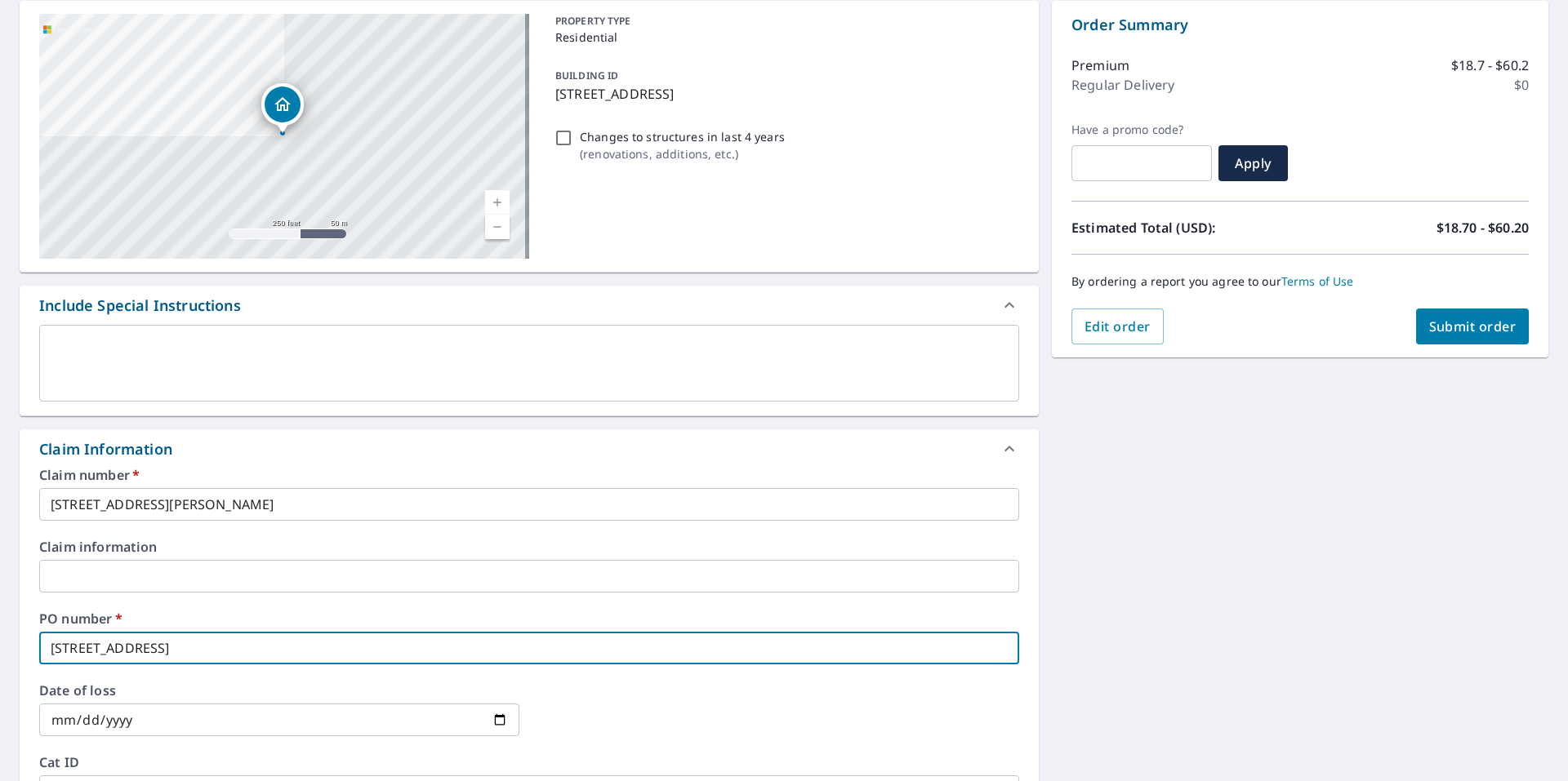
checkbox input "true"
type input "[STREET_ADDRESS]"
checkbox input "true"
type input "[STREET_ADDRESS]"
checkbox input "true"
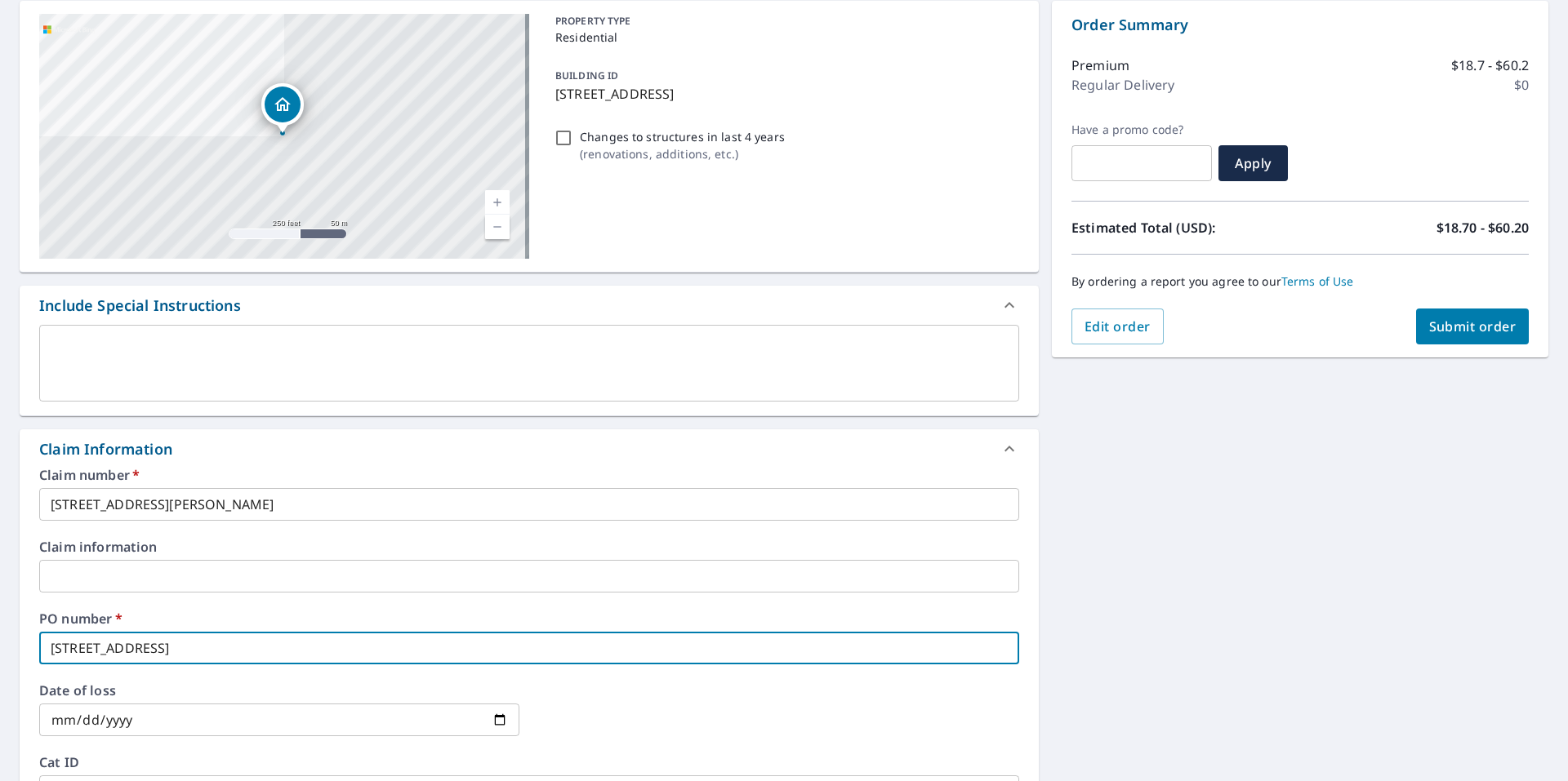
type input "[STREET_ADDRESS]"
checkbox input "true"
type input "[STREET_ADDRESS][PERSON_NAME]"
checkbox input "true"
type input "[STREET_ADDRESS]"
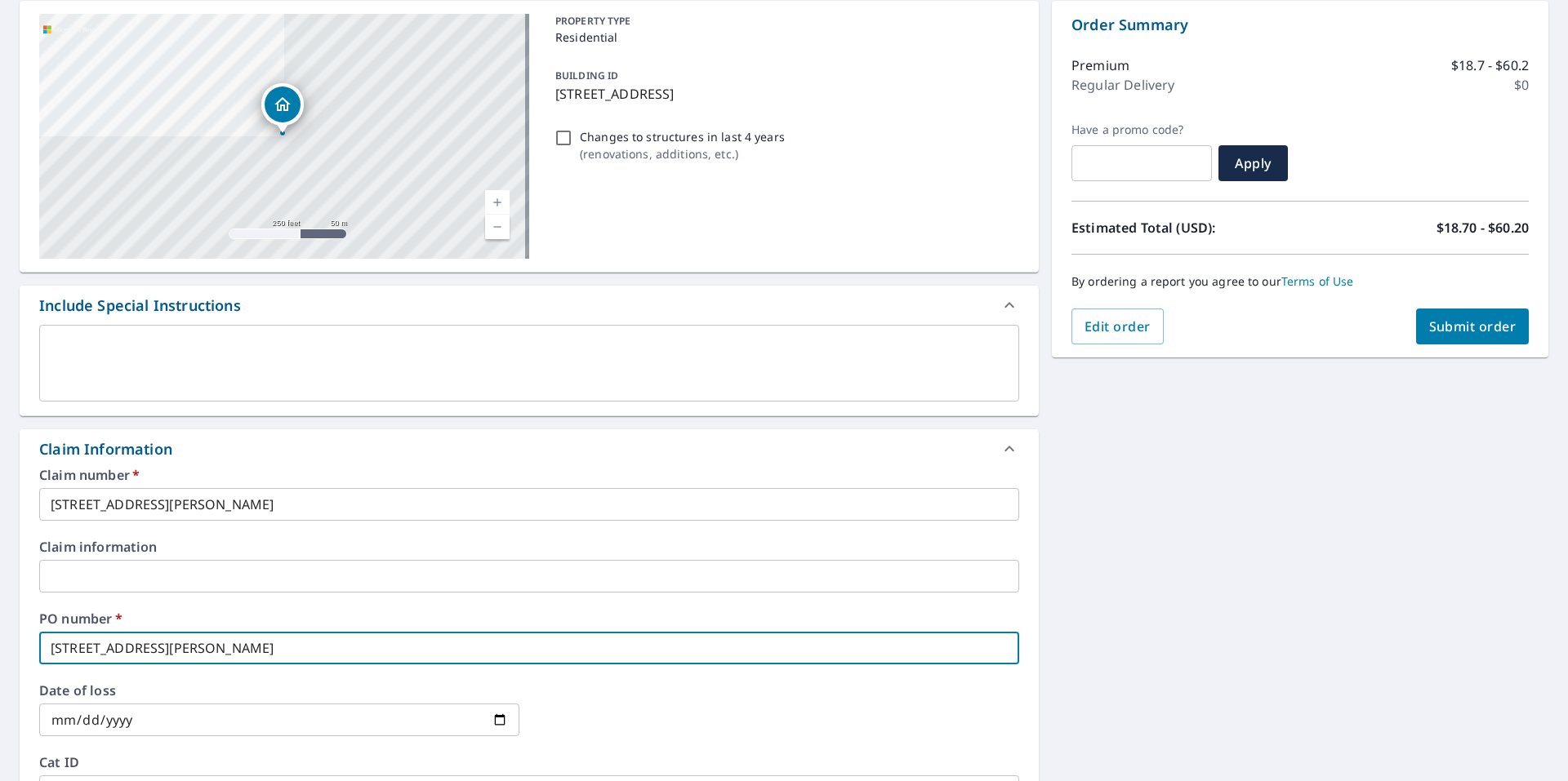
checkbox input "true"
type input "[STREET_ADDRESS][PERSON_NAME]"
checkbox input "true"
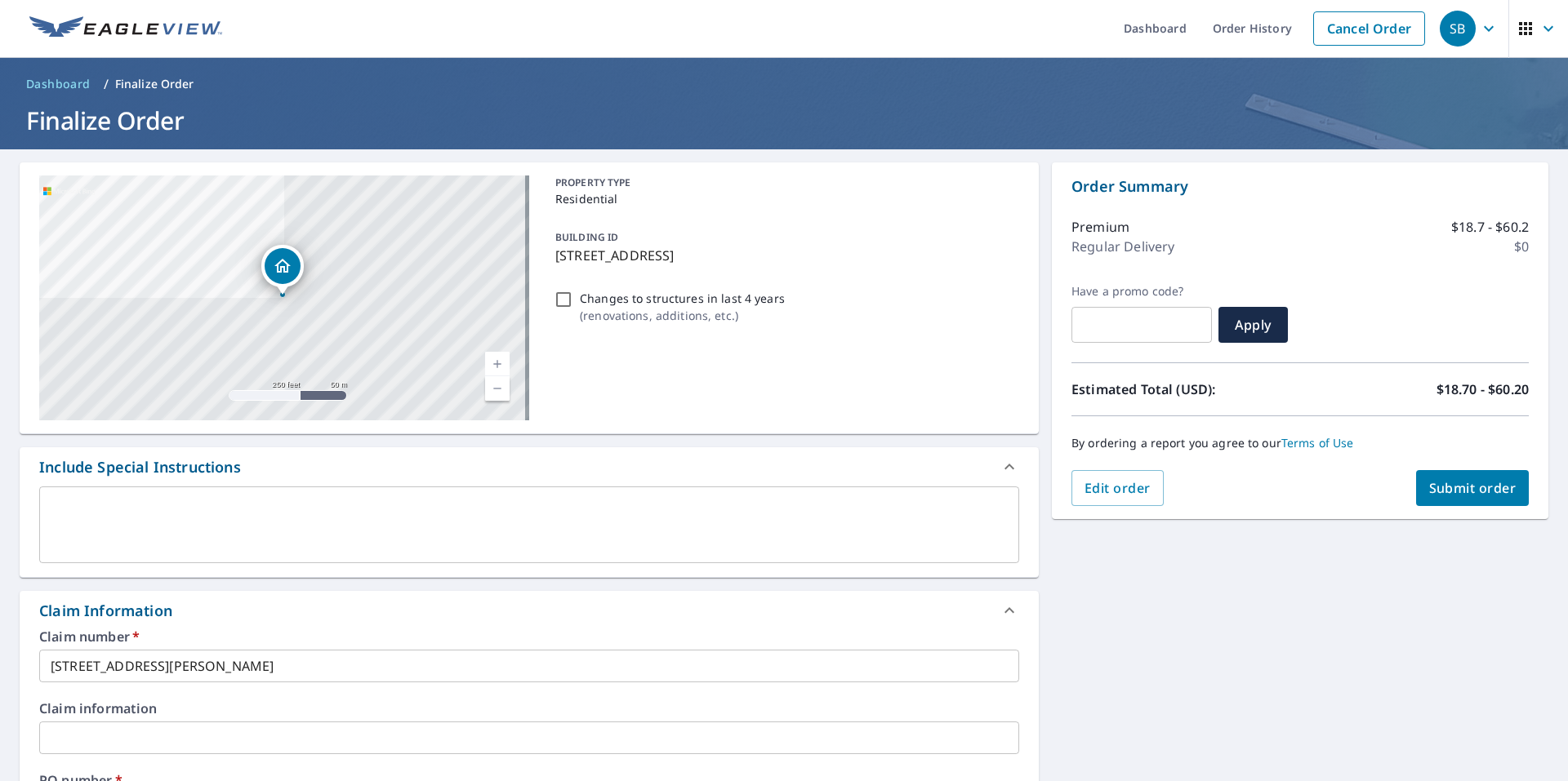
scroll to position [0, 0]
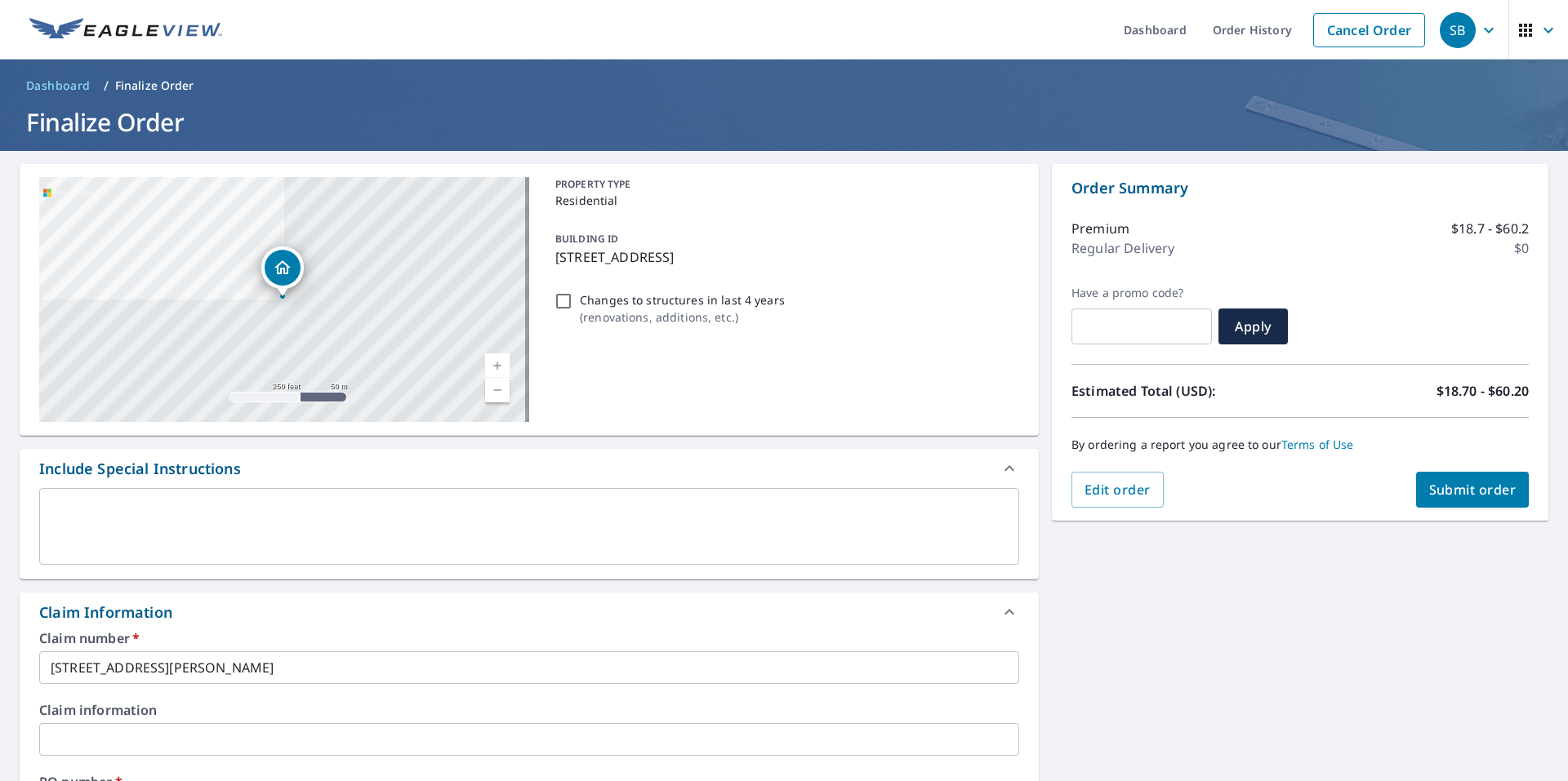
type input "[STREET_ADDRESS][PERSON_NAME]"
click at [1488, 499] on button "Submit order" at bounding box center [1473, 489] width 114 height 36
checkbox input "true"
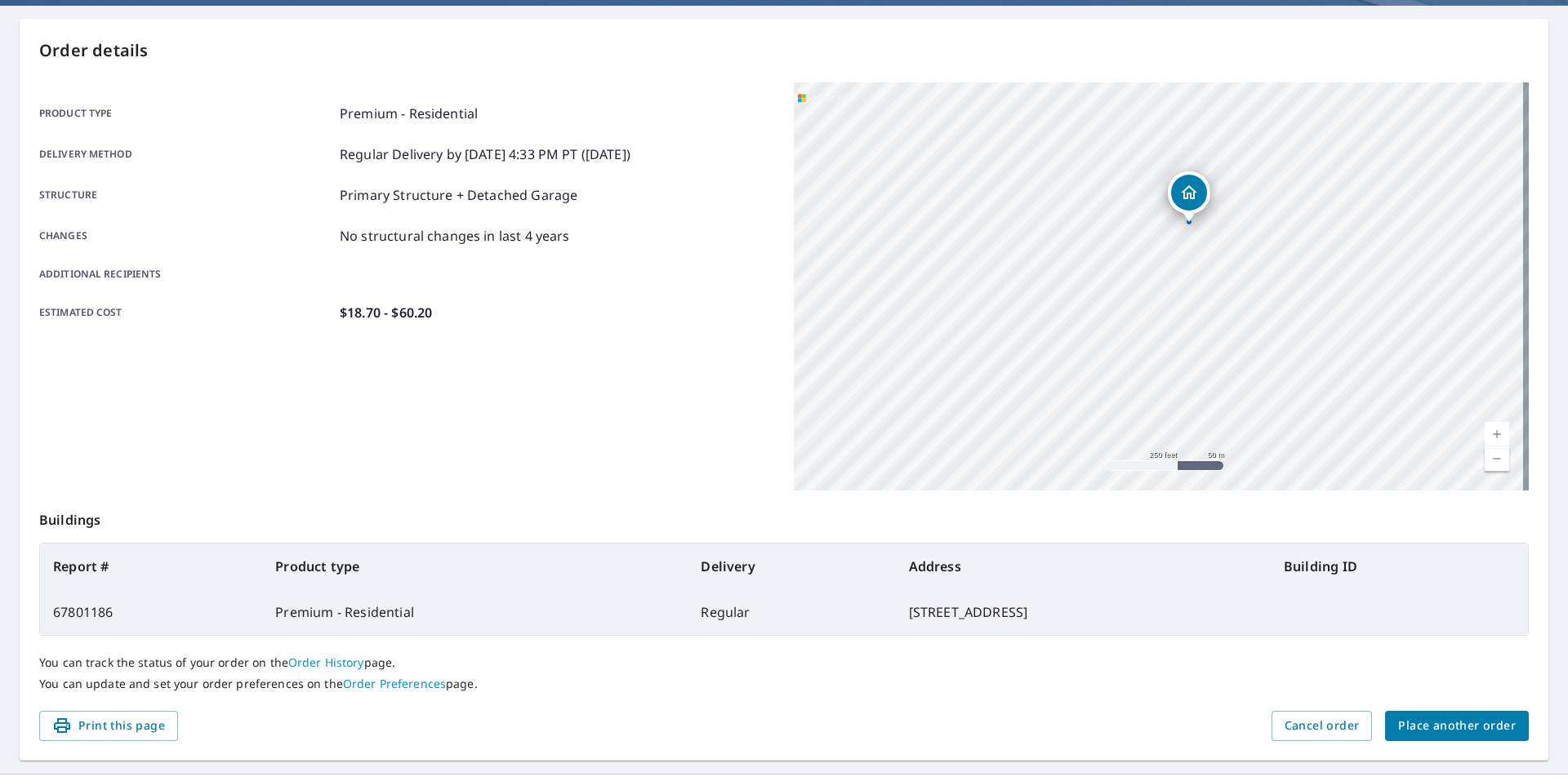
scroll to position [180, 0]
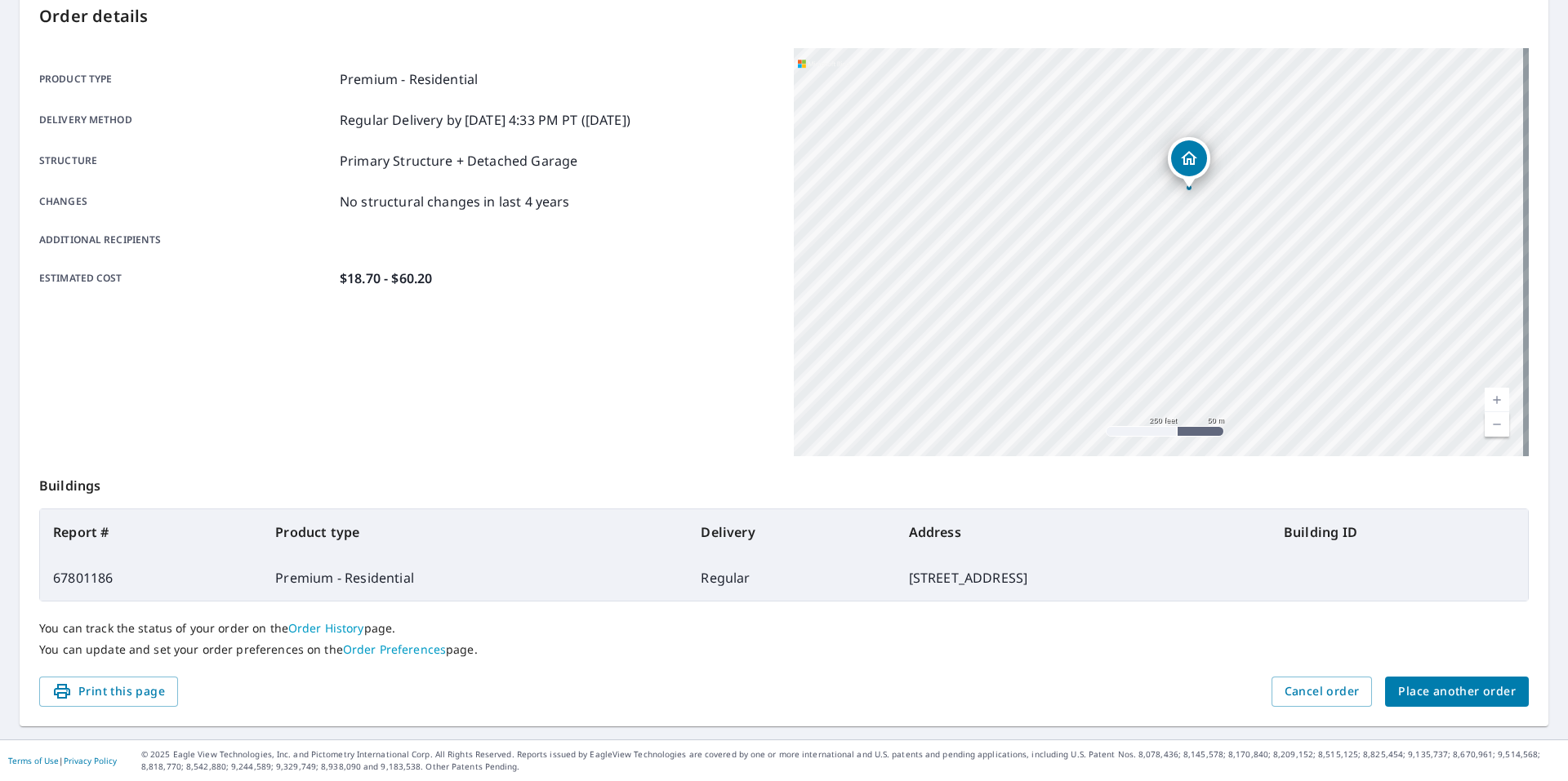
click at [1418, 693] on span "Place another order" at bounding box center [1457, 692] width 118 height 20
